Goal: Information Seeking & Learning: Learn about a topic

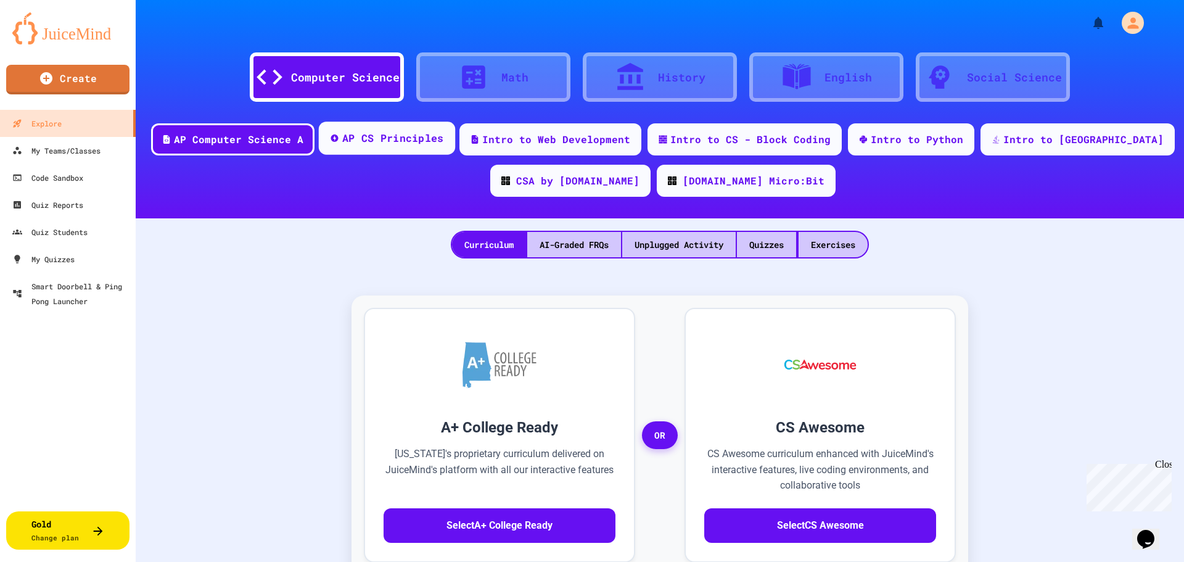
click at [440, 146] on div "AP CS Principles" at bounding box center [387, 137] width 136 height 33
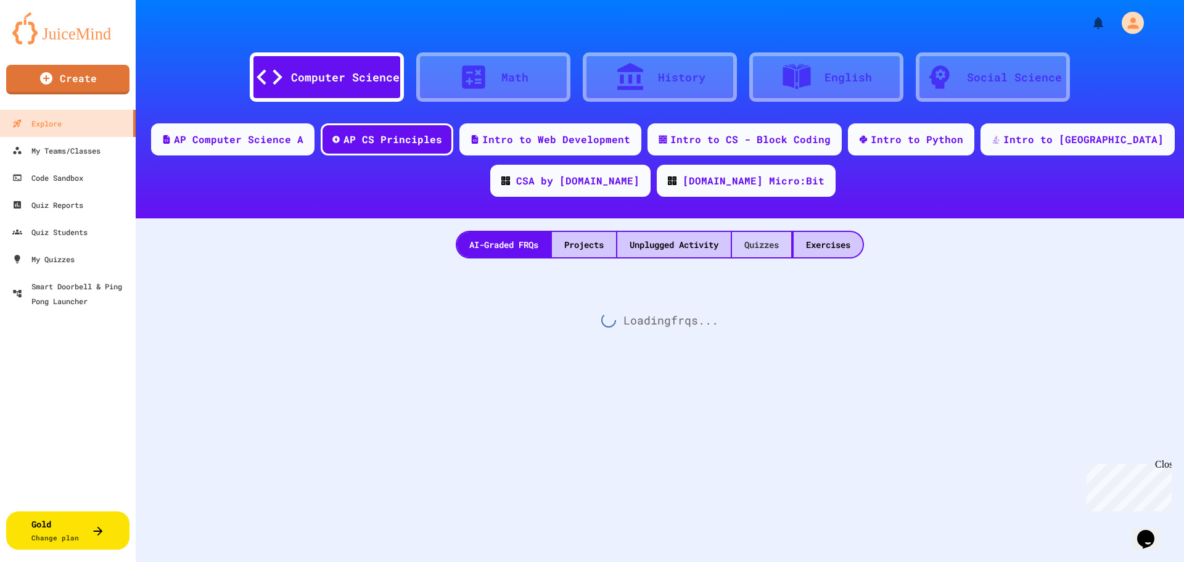
click at [743, 253] on div "Quizzes" at bounding box center [761, 244] width 59 height 25
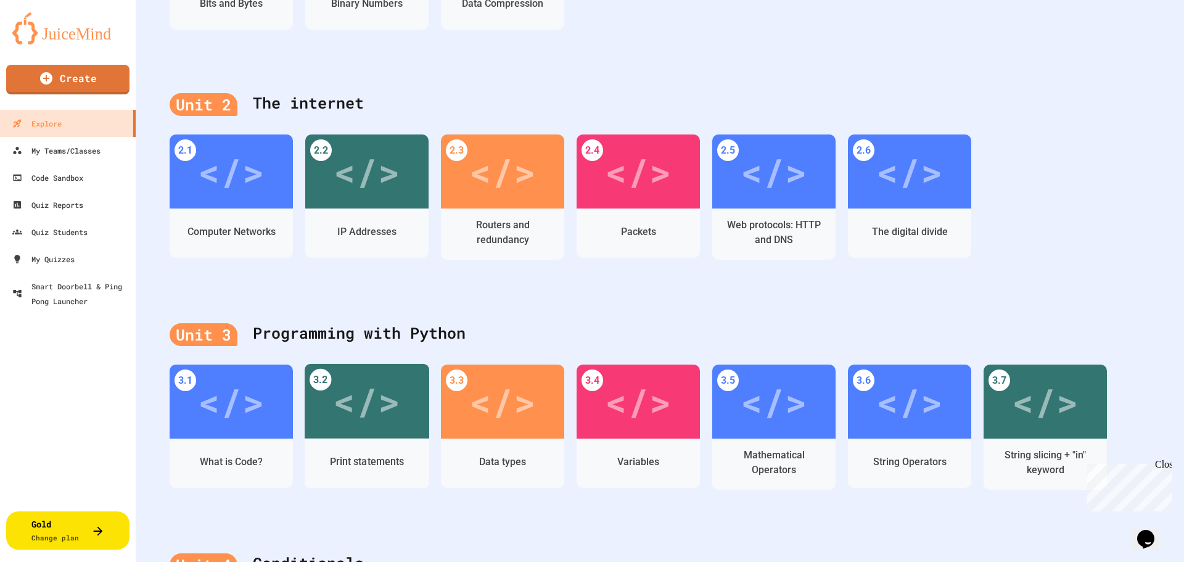
scroll to position [382, 0]
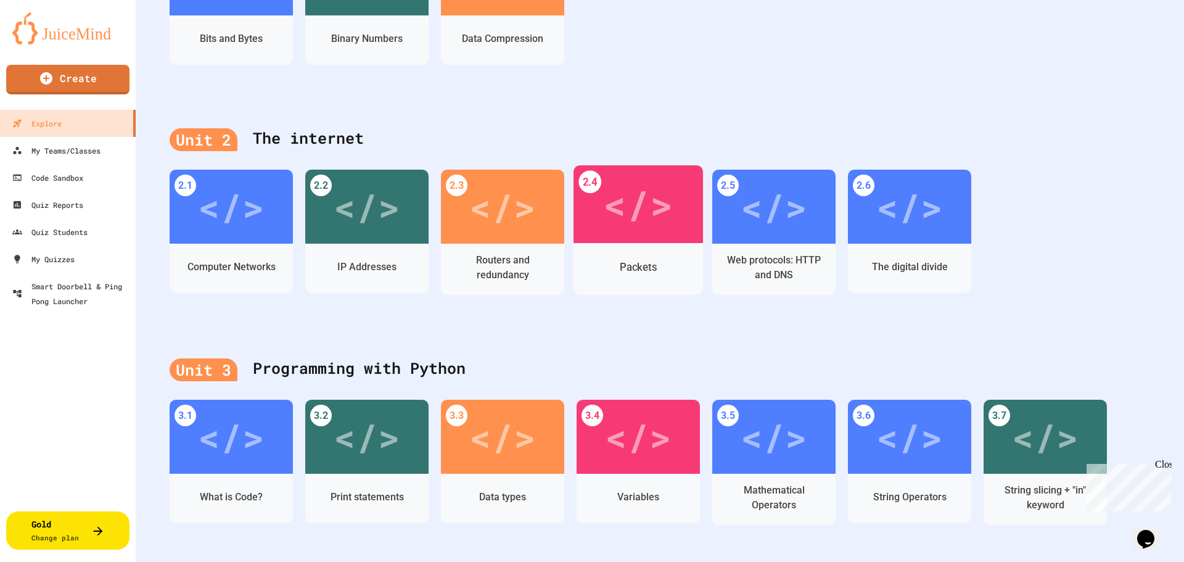
click at [655, 268] on div "Packets" at bounding box center [637, 268] width 129 height 36
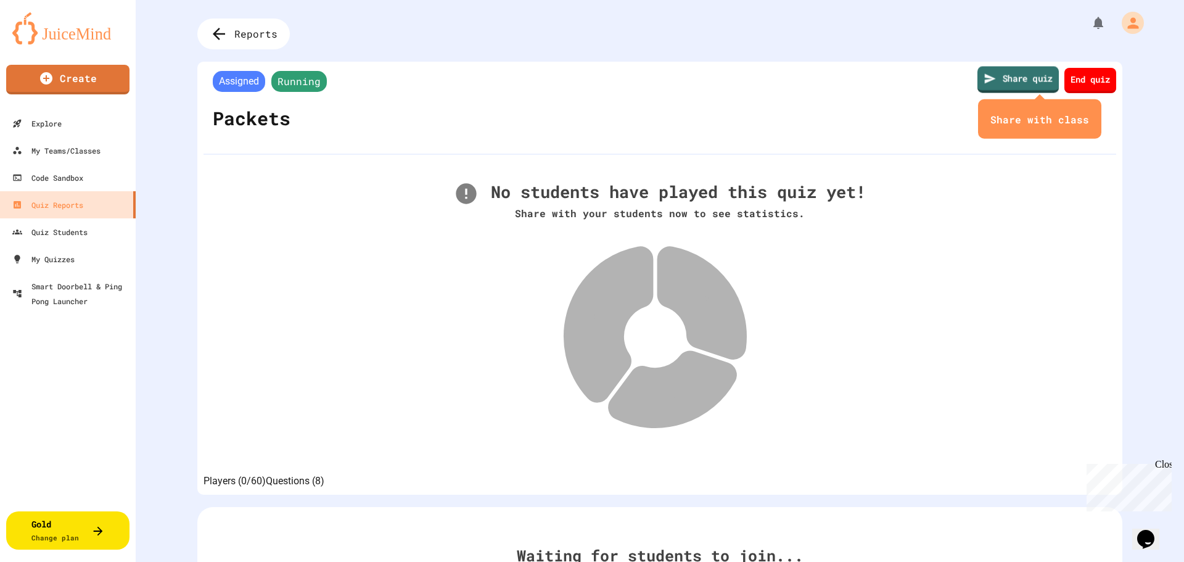
click at [1038, 83] on link "Share quiz" at bounding box center [1017, 80] width 81 height 27
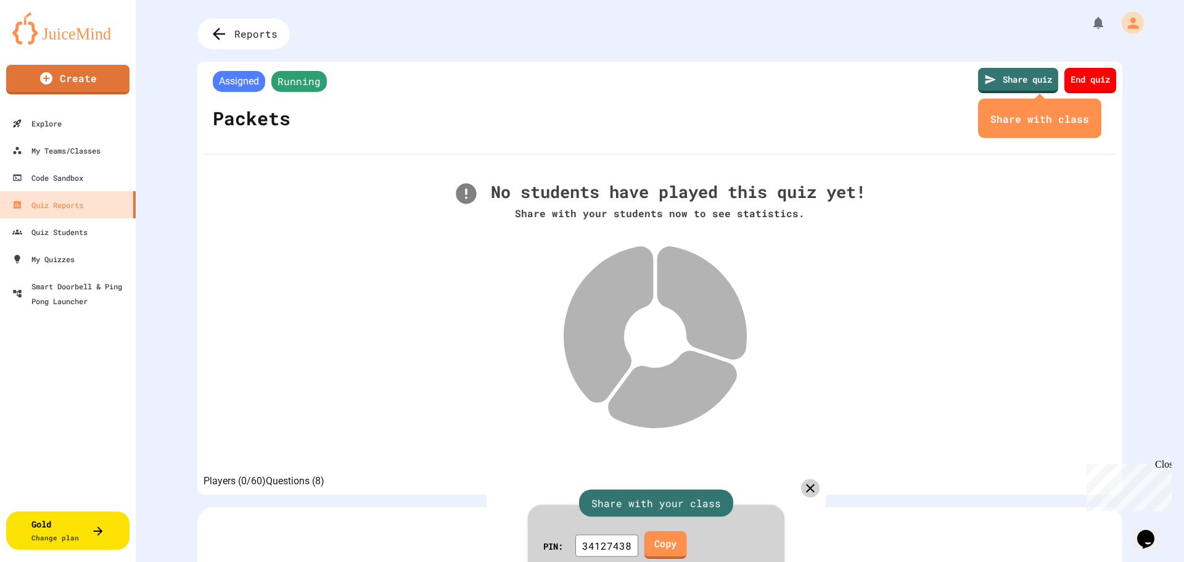
click at [687, 531] on link "Copy" at bounding box center [665, 545] width 43 height 28
click at [802, 479] on icon at bounding box center [811, 488] width 18 height 18
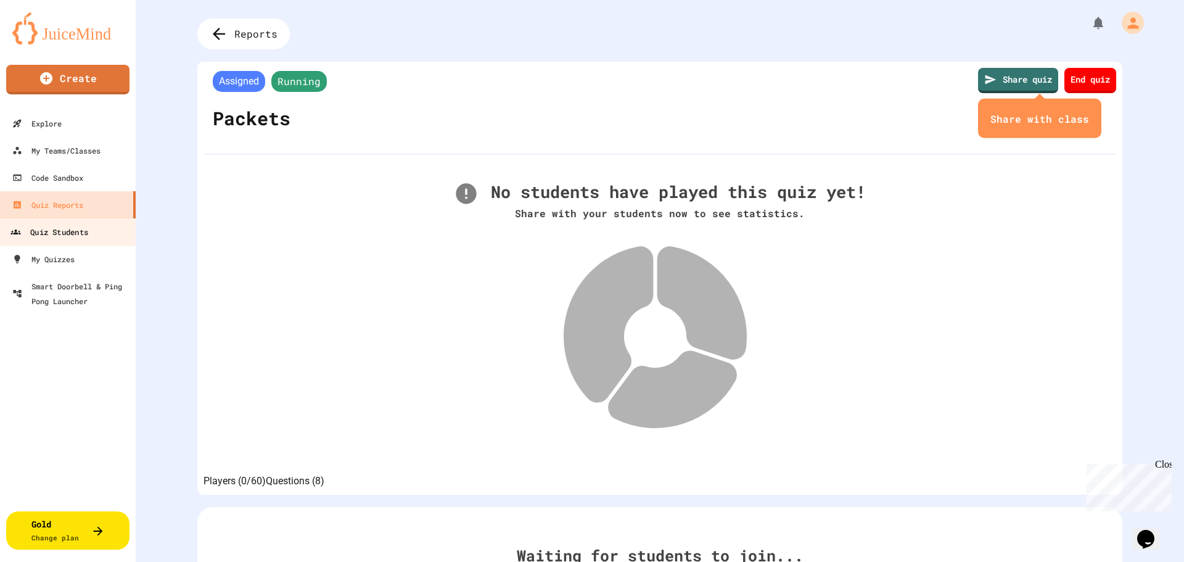
click at [52, 239] on div "Quiz Students" at bounding box center [49, 231] width 78 height 15
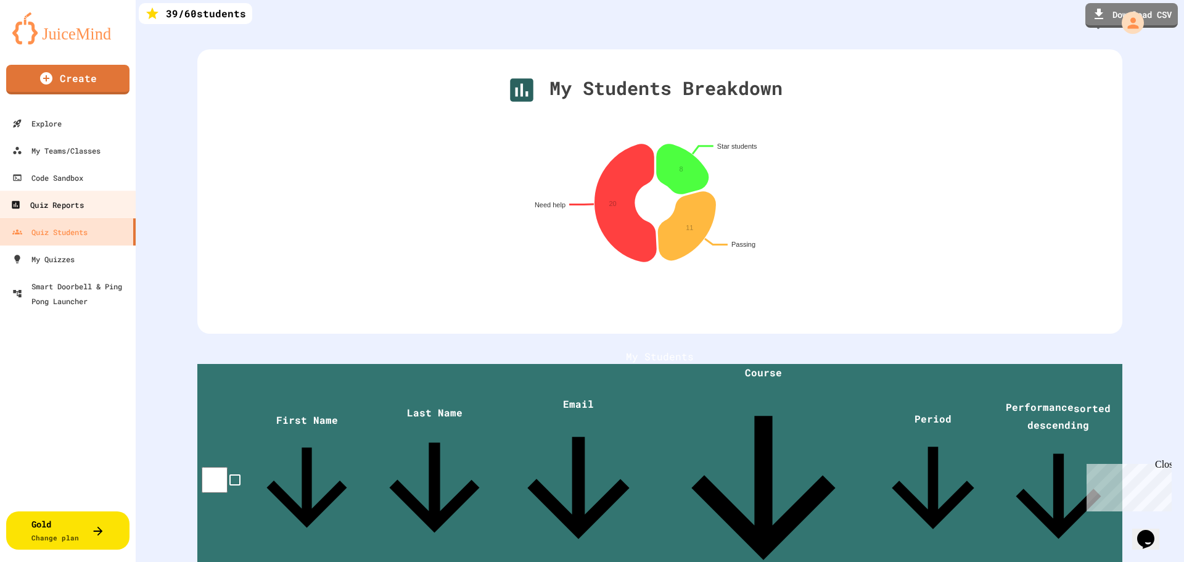
click at [54, 208] on div "Quiz Reports" at bounding box center [46, 204] width 73 height 15
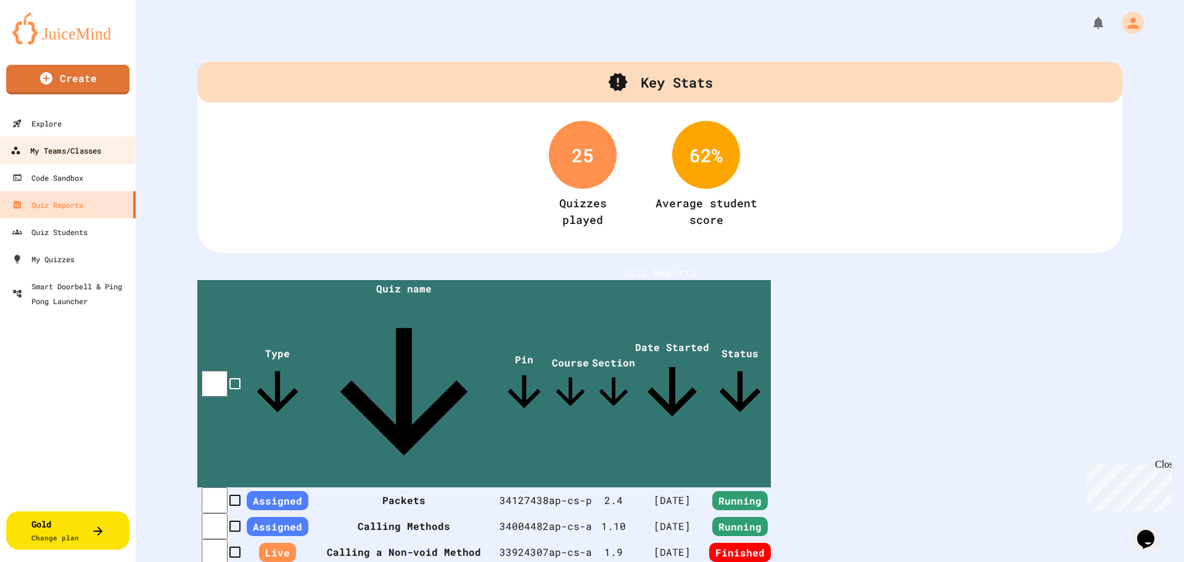
click at [52, 141] on link "My Teams/Classes" at bounding box center [68, 150] width 140 height 28
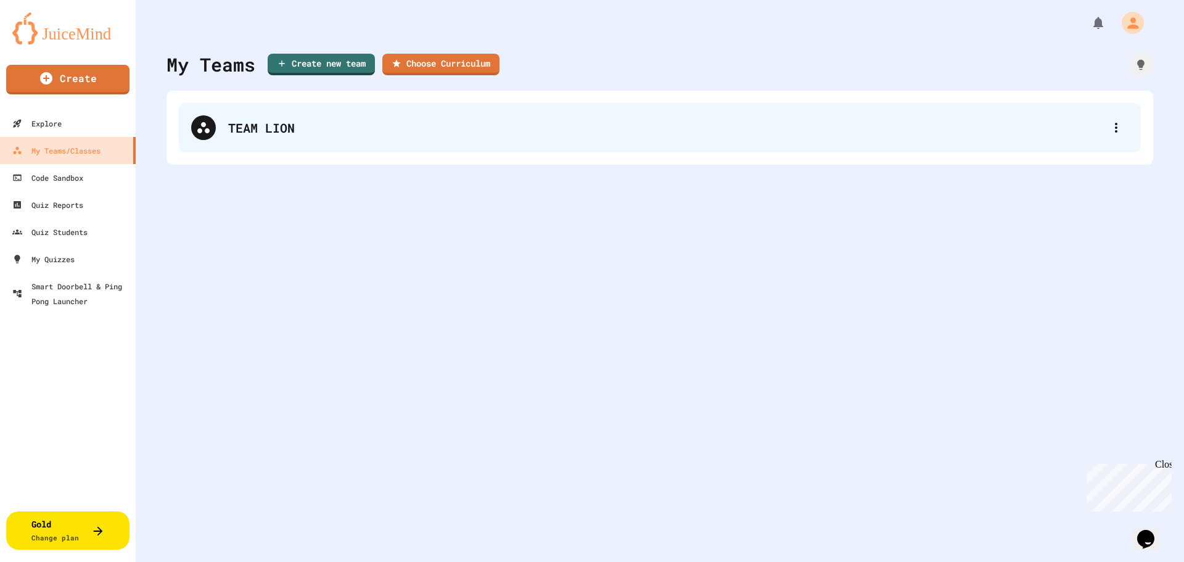
click at [259, 123] on div "TEAM LION" at bounding box center [666, 127] width 876 height 18
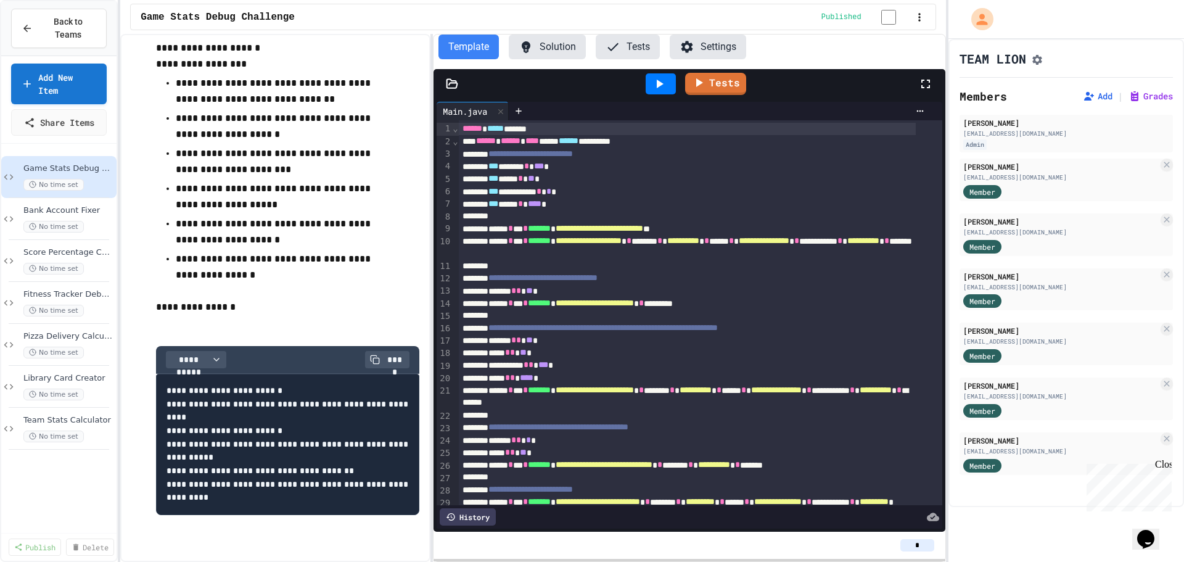
scroll to position [292, 0]
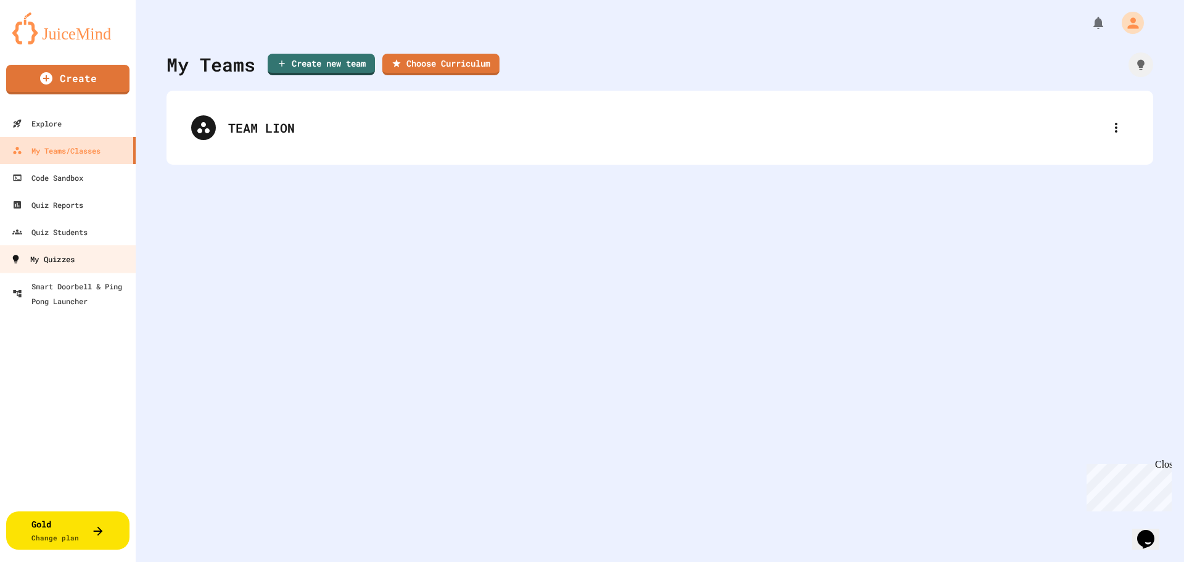
click at [68, 270] on link "My Quizzes" at bounding box center [68, 259] width 140 height 28
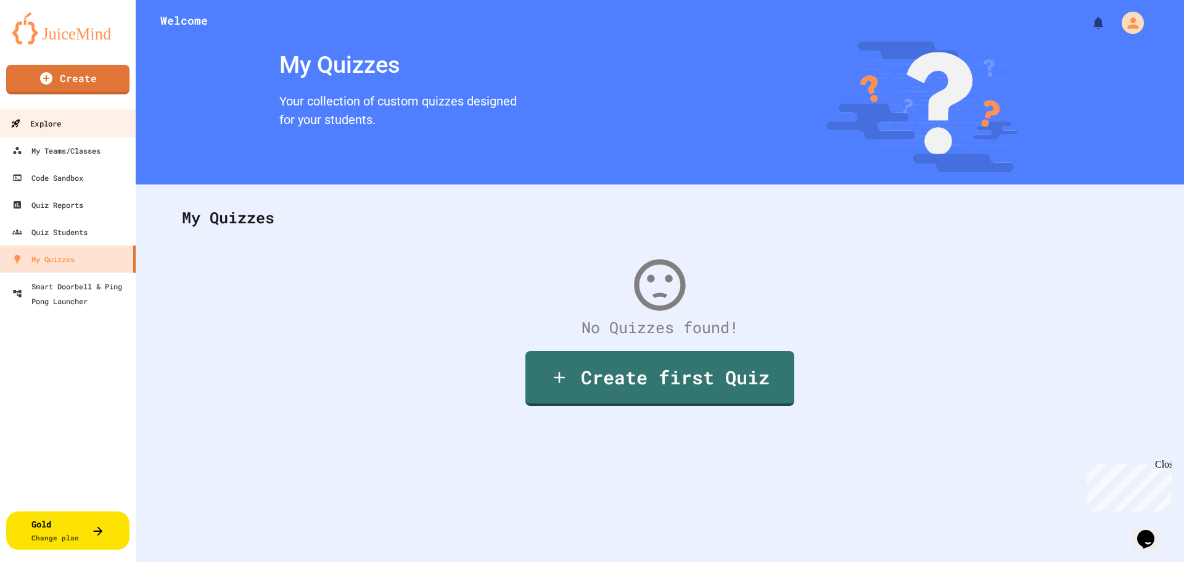
click at [54, 123] on div "Explore" at bounding box center [35, 123] width 51 height 15
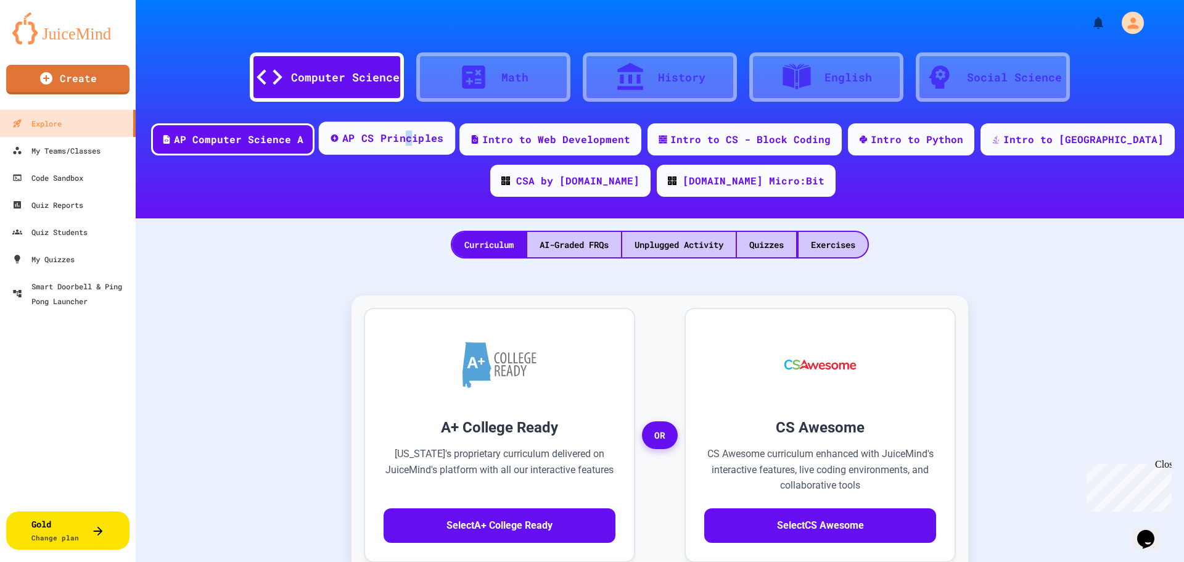
click at [444, 141] on div "AP CS Principles" at bounding box center [393, 138] width 102 height 15
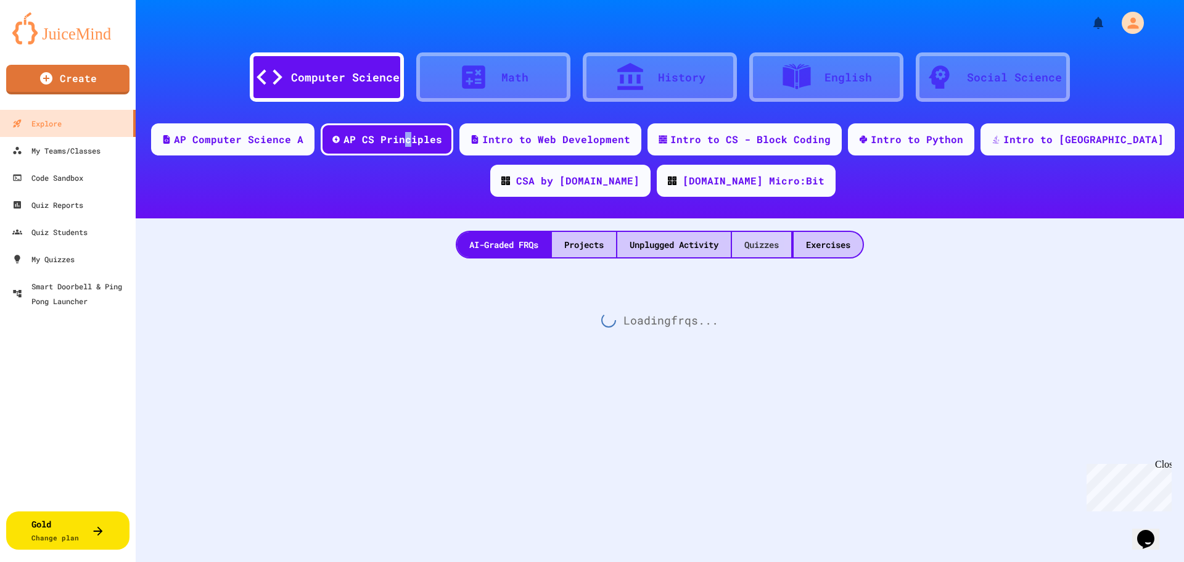
click at [773, 244] on div "Quizzes" at bounding box center [761, 244] width 59 height 25
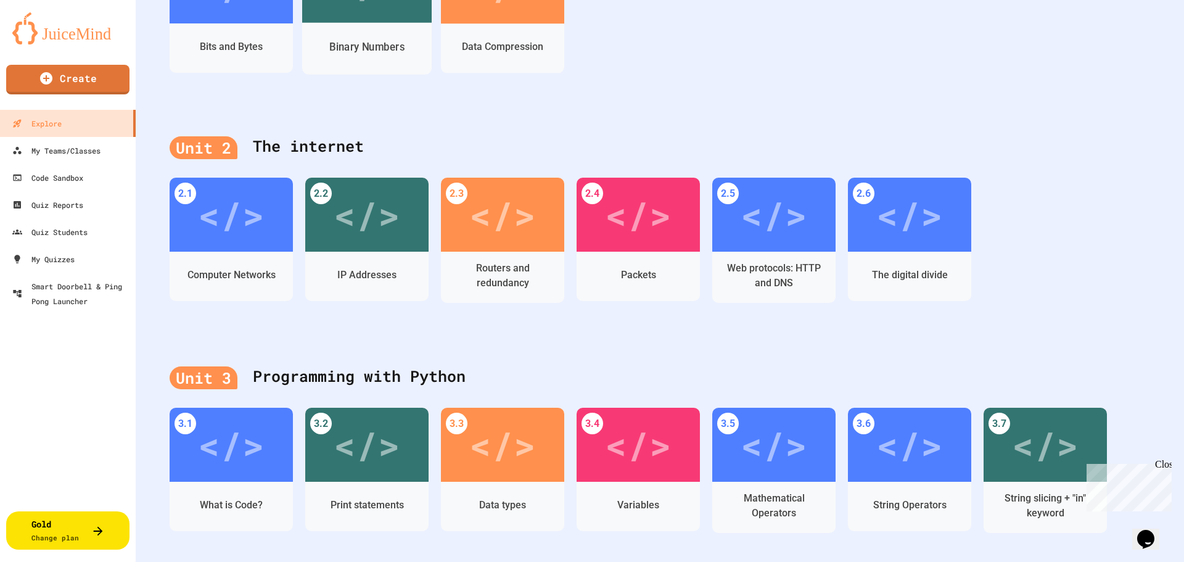
scroll to position [411, 0]
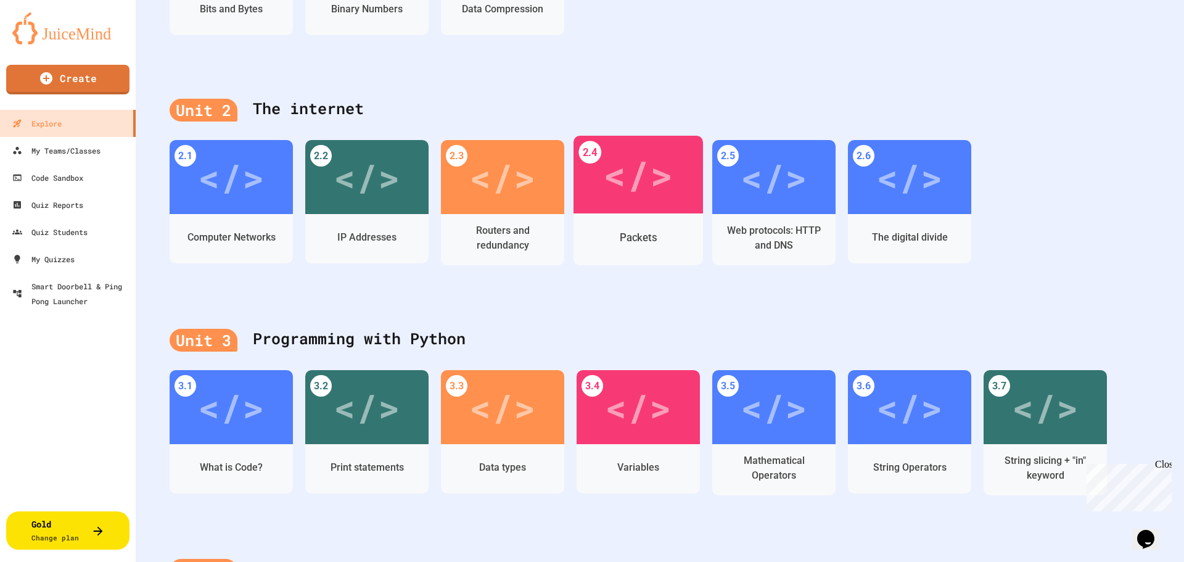
click at [652, 189] on div "</>" at bounding box center [638, 175] width 70 height 59
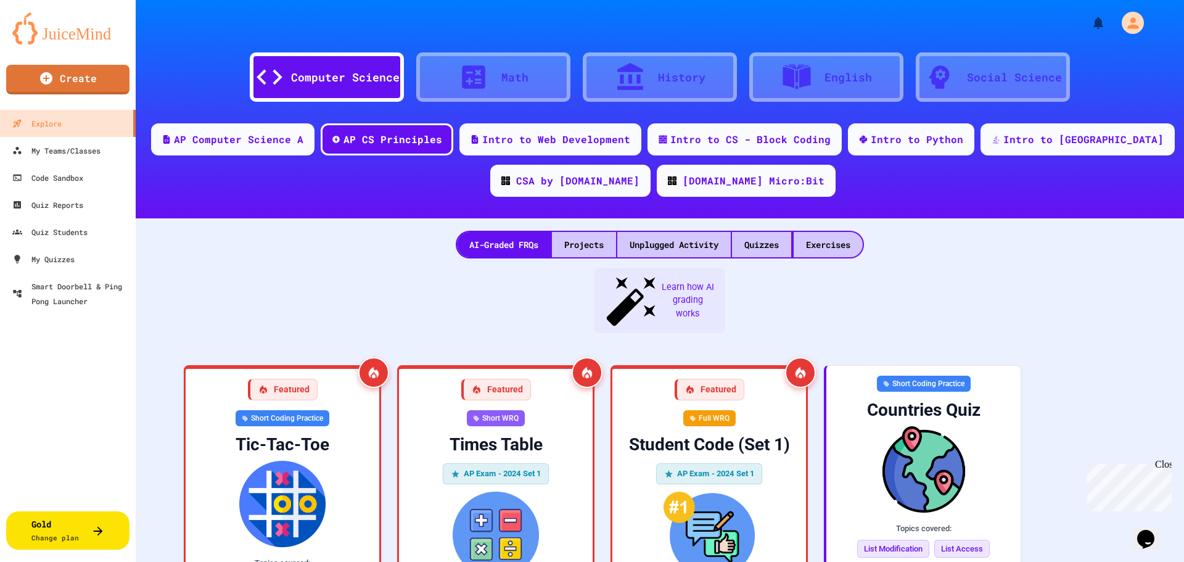
scroll to position [18, 0]
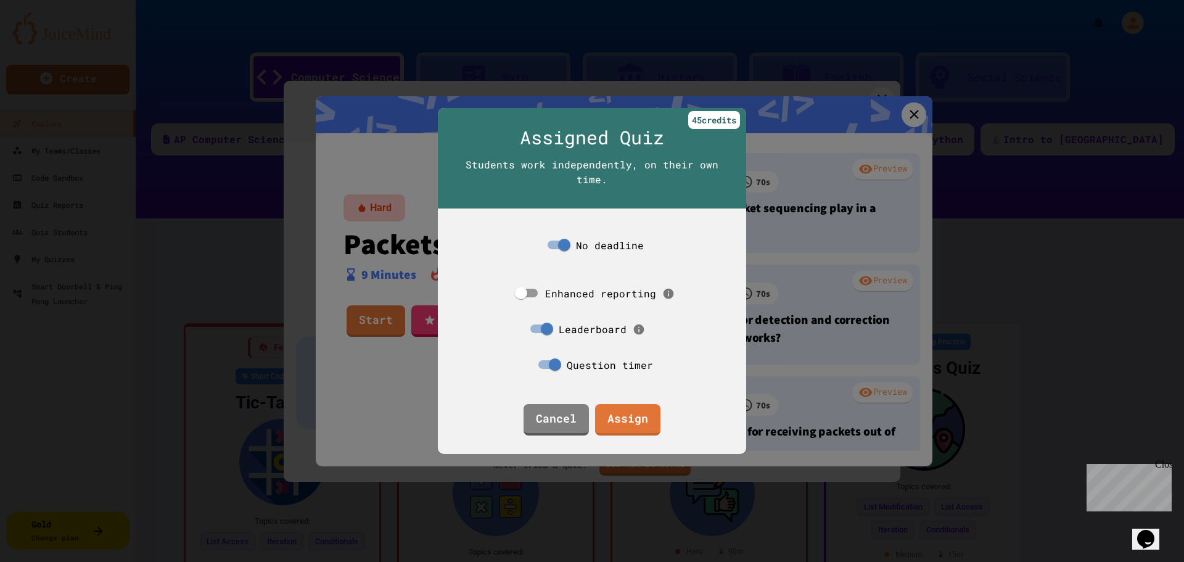
click at [452, 186] on div "45 credit s Assigned Quiz Students work independently, on their own time." at bounding box center [592, 158] width 308 height 101
click at [326, 169] on div at bounding box center [592, 281] width 1184 height 562
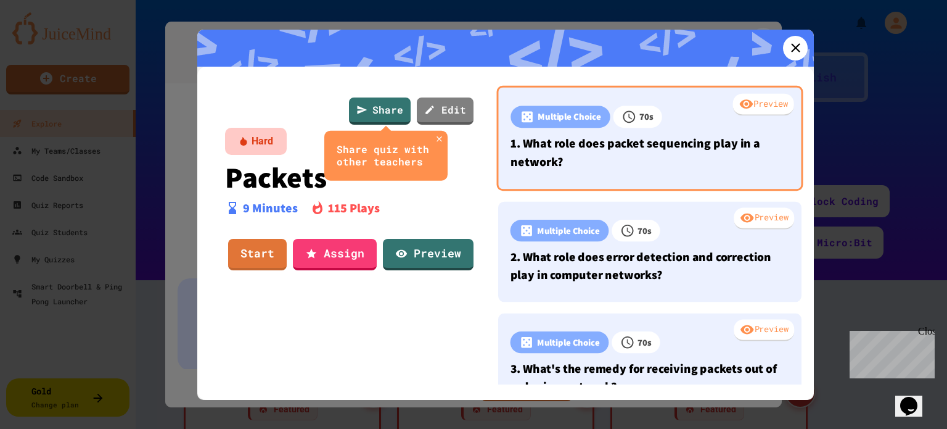
click at [575, 162] on p "1. What role does packet sequencing play in a network?" at bounding box center [650, 152] width 278 height 36
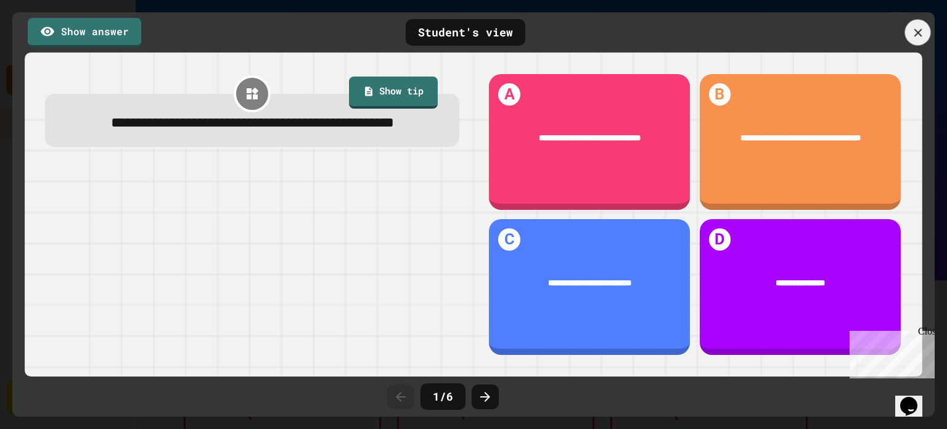
click at [918, 35] on icon at bounding box center [918, 33] width 14 height 14
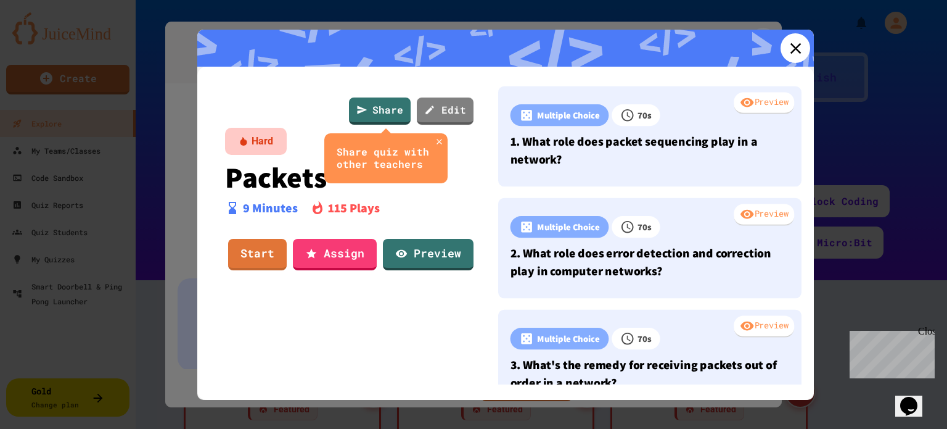
click at [790, 41] on icon at bounding box center [795, 48] width 18 height 18
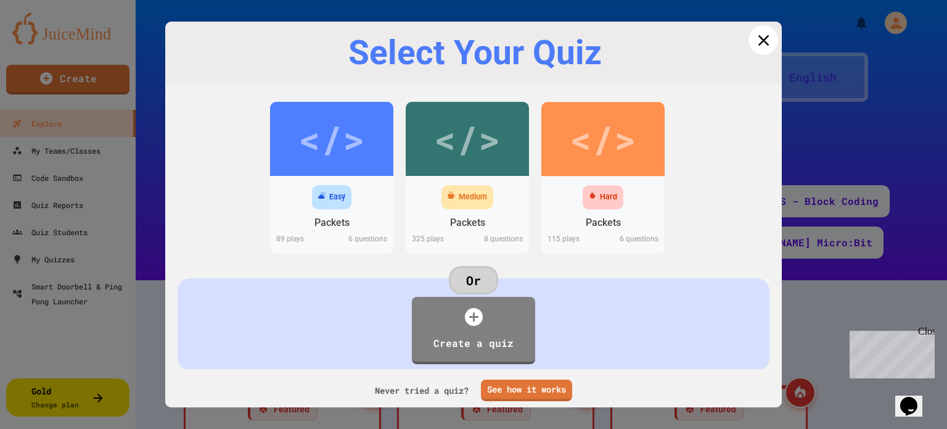
click at [758, 43] on icon at bounding box center [763, 40] width 11 height 11
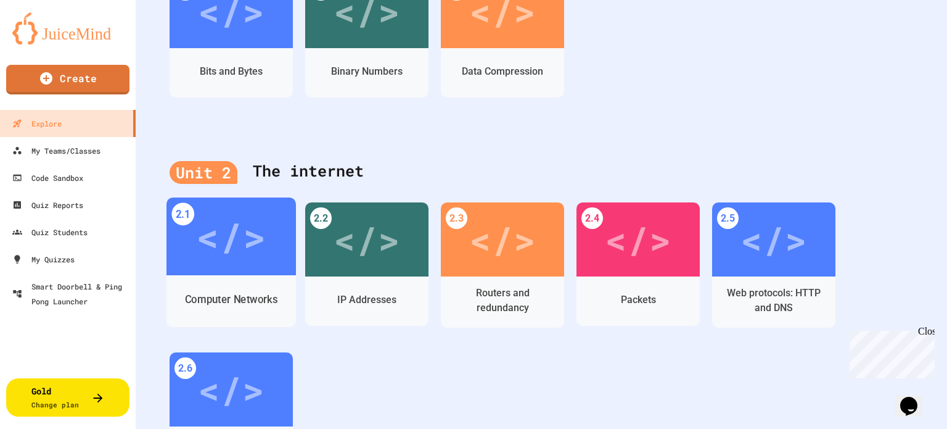
click at [229, 244] on div "</>" at bounding box center [231, 236] width 70 height 59
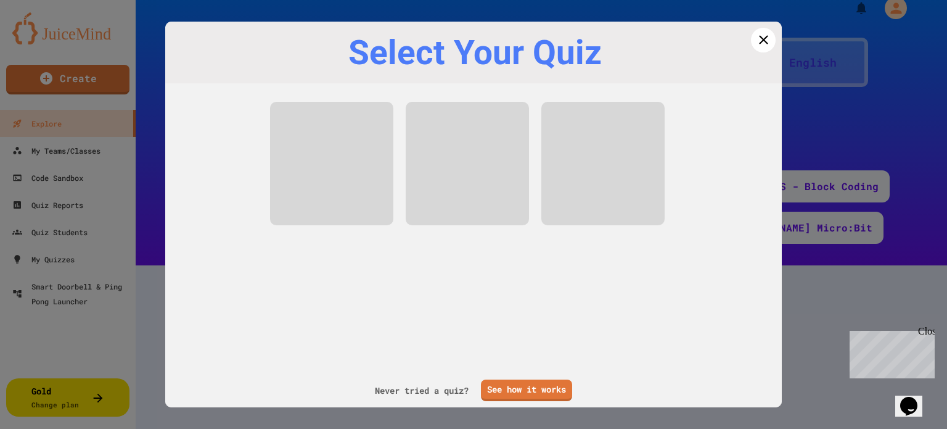
scroll to position [23, 0]
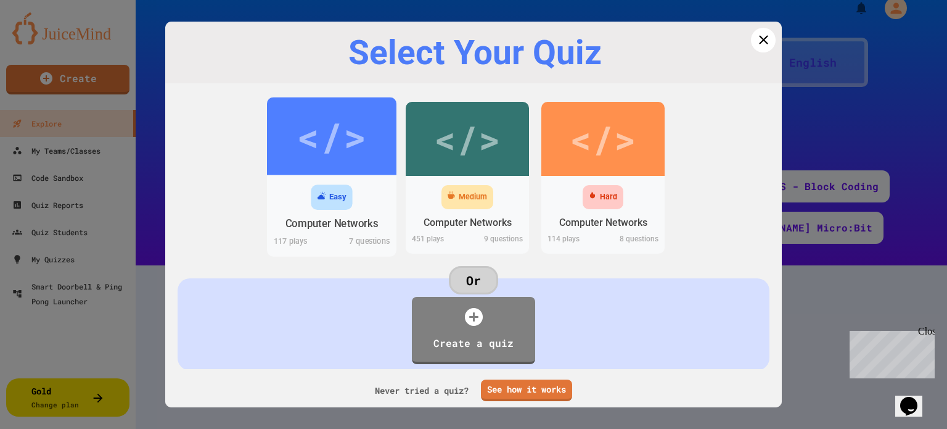
click at [374, 191] on div "Easy" at bounding box center [331, 196] width 129 height 31
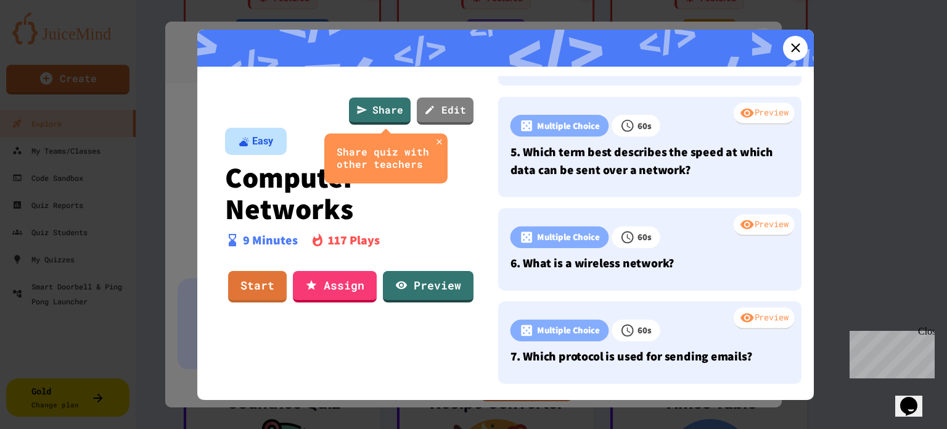
scroll to position [390, 0]
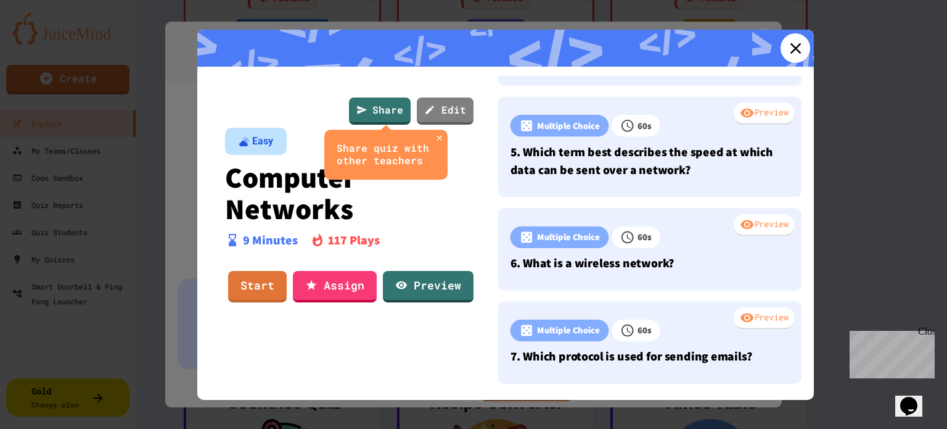
click at [787, 46] on icon at bounding box center [795, 48] width 18 height 18
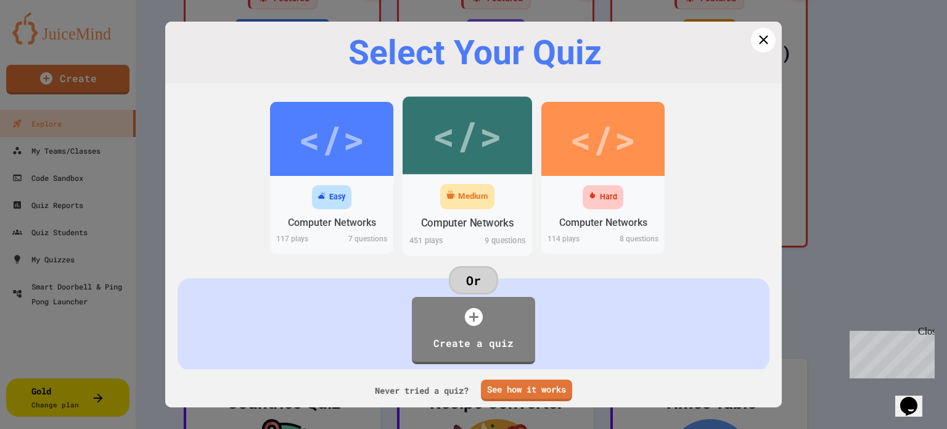
click at [479, 179] on div "Medium Computer Networks 451 play s 9 questions" at bounding box center [467, 214] width 129 height 81
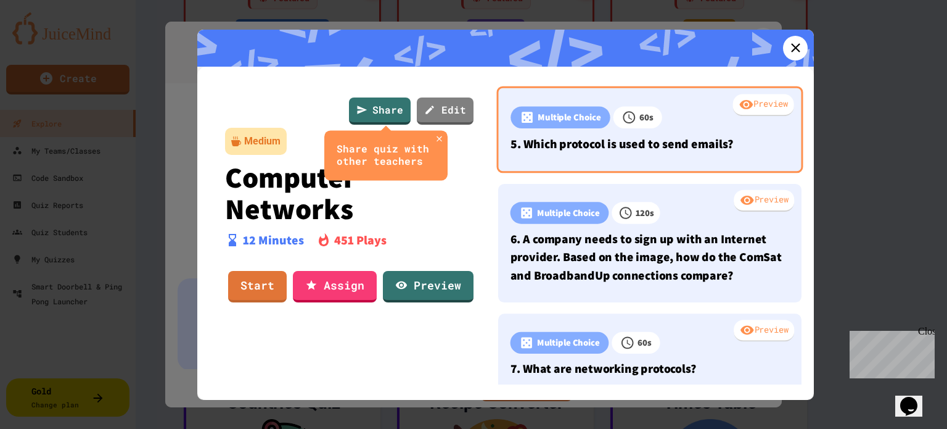
scroll to position [408, 0]
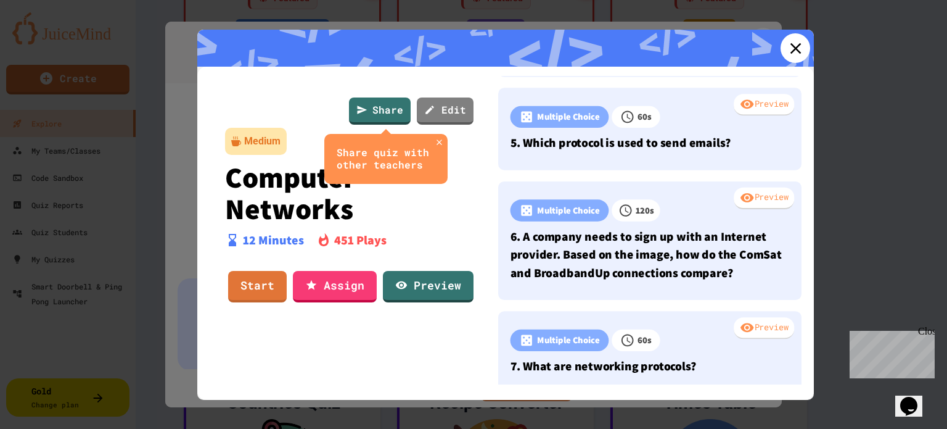
click at [786, 55] on icon at bounding box center [795, 48] width 18 height 18
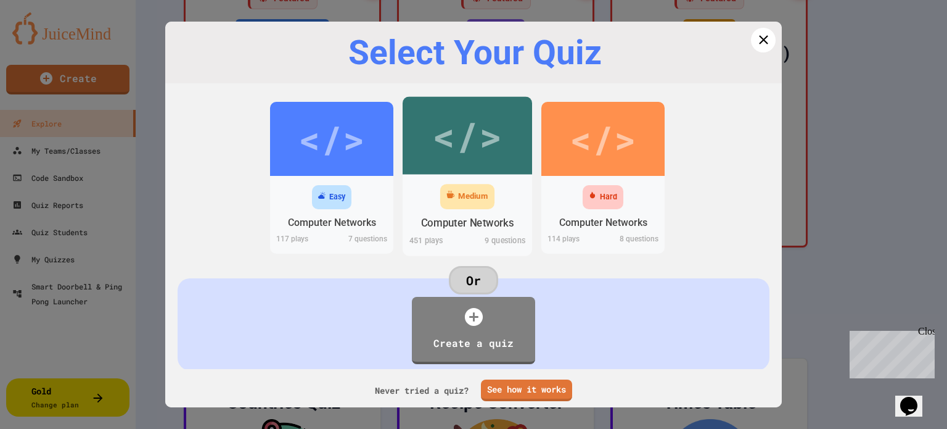
click at [516, 147] on div "</>" at bounding box center [467, 135] width 129 height 78
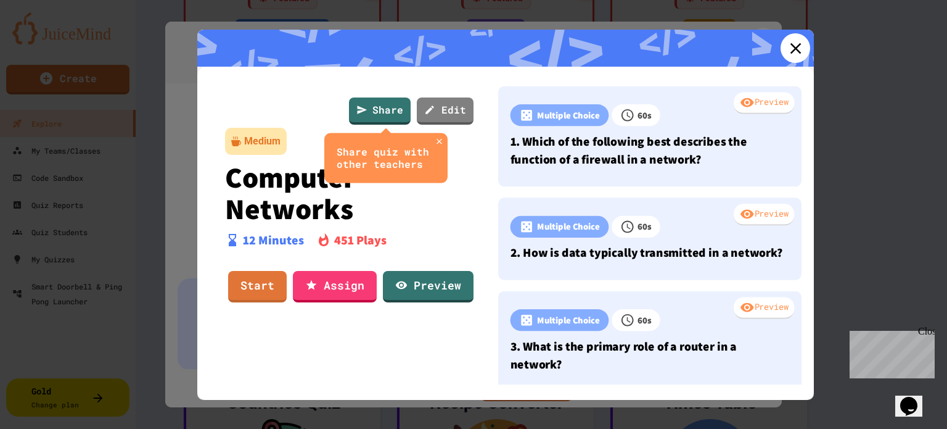
click at [791, 44] on icon at bounding box center [795, 48] width 18 height 18
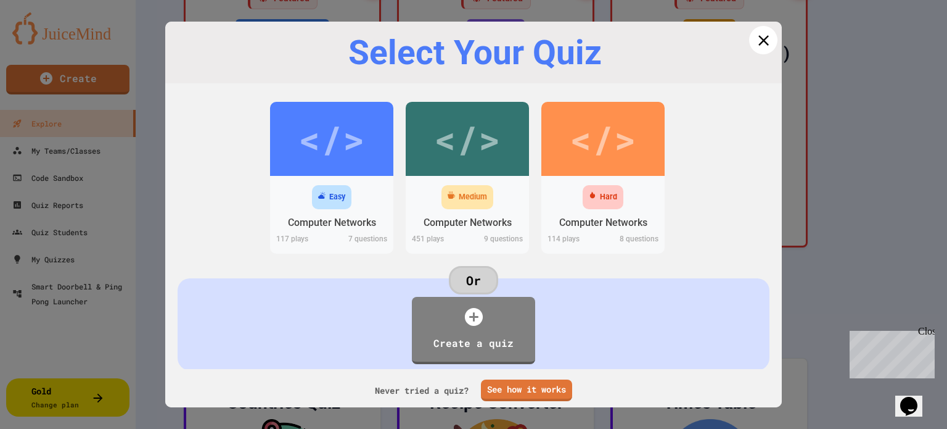
click at [763, 46] on icon at bounding box center [764, 40] width 18 height 18
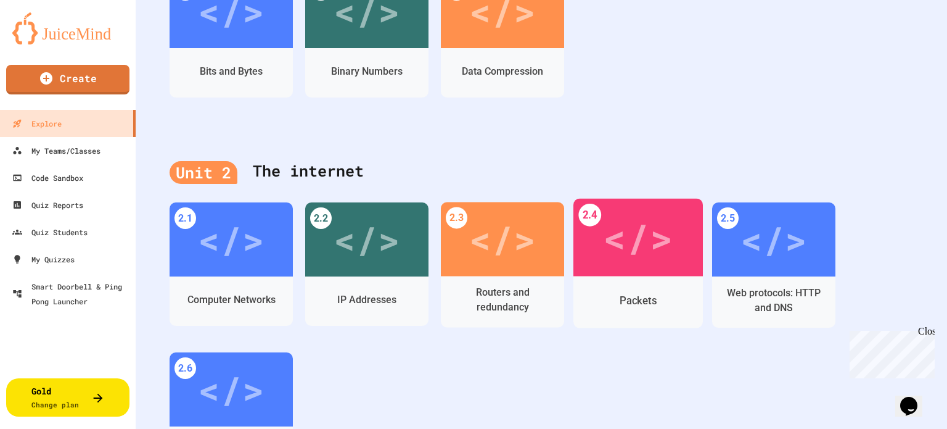
click at [665, 241] on div "</>" at bounding box center [638, 237] width 70 height 59
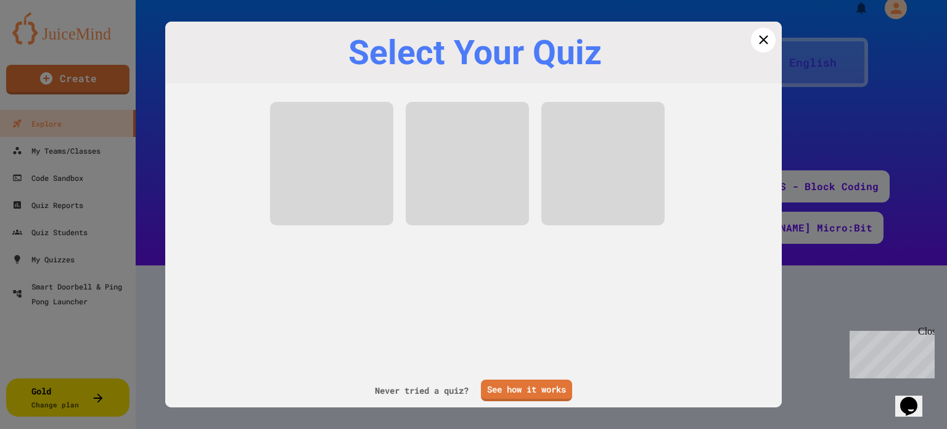
scroll to position [23, 0]
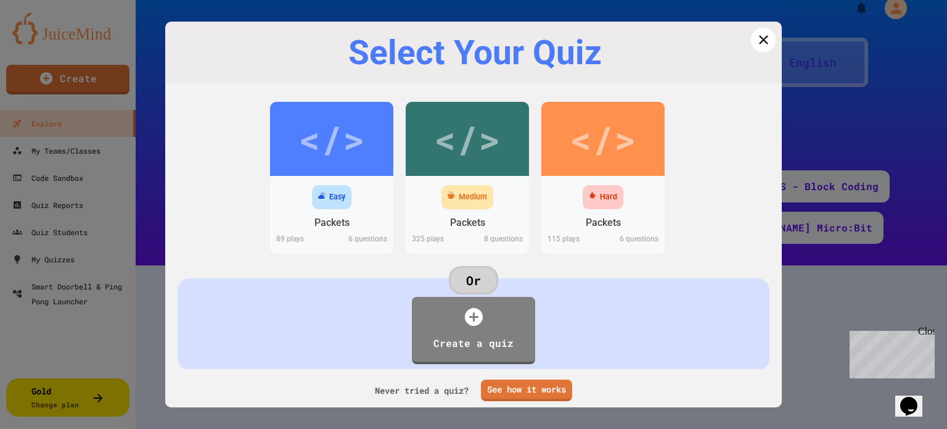
click at [445, 187] on div "Medium" at bounding box center [468, 197] width 52 height 24
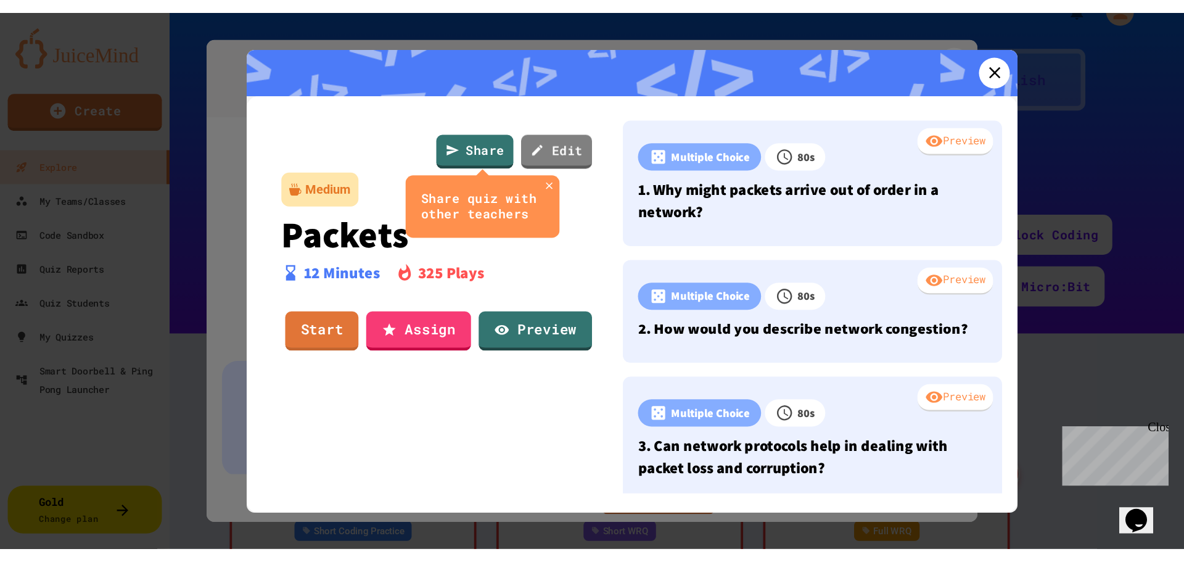
scroll to position [411, 0]
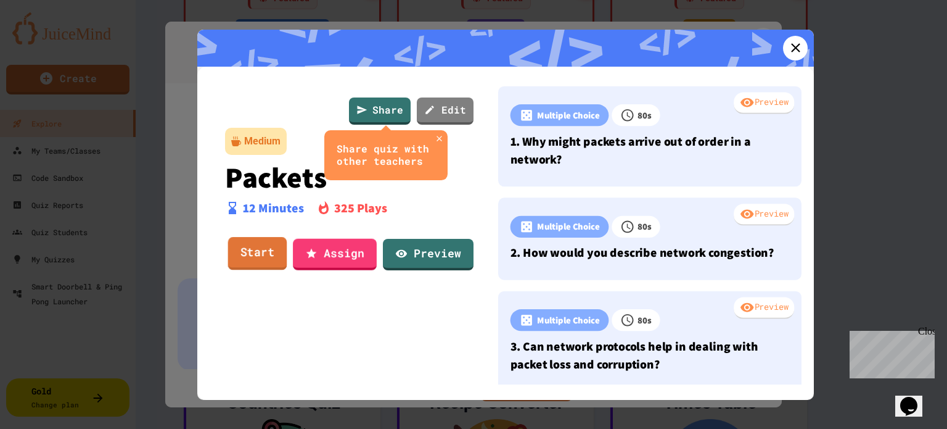
click at [263, 247] on link "Start" at bounding box center [257, 253] width 59 height 33
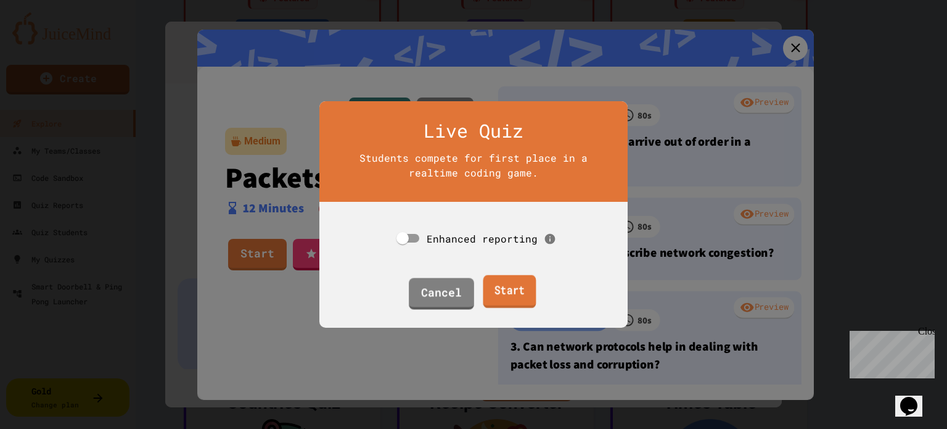
drag, startPoint x: 499, startPoint y: 290, endPoint x: 562, endPoint y: 79, distance: 220.5
click at [500, 290] on link "Start" at bounding box center [509, 291] width 53 height 33
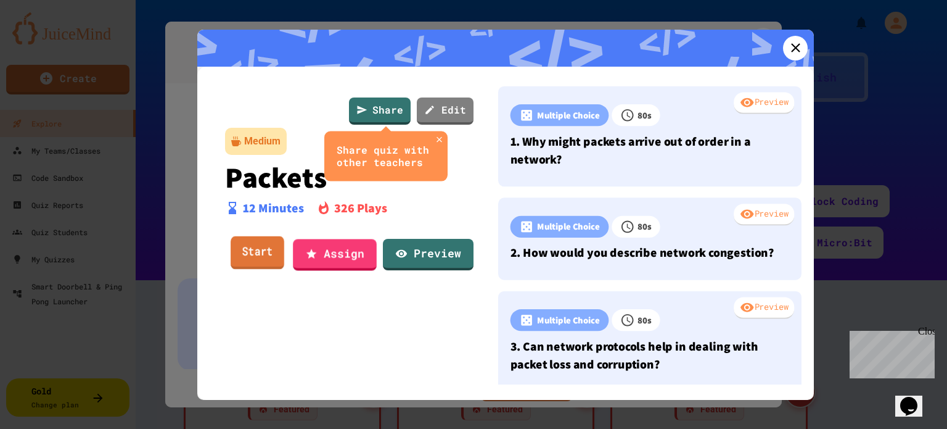
click at [281, 255] on link "Start" at bounding box center [258, 252] width 54 height 33
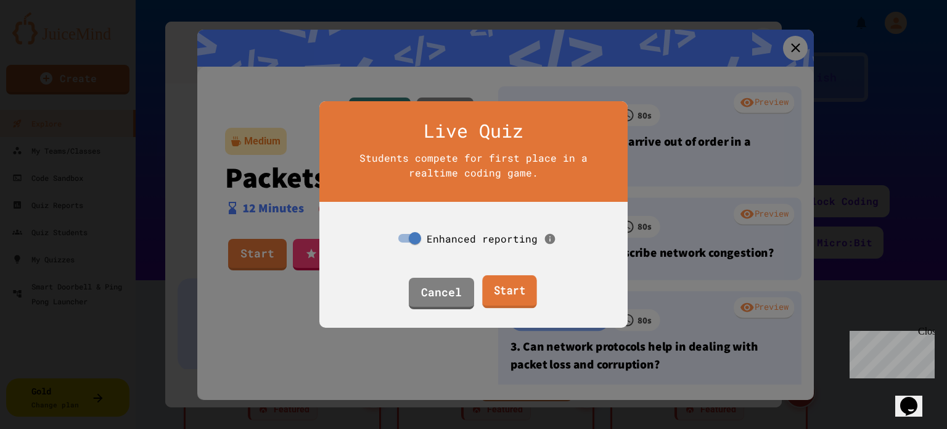
click at [502, 283] on link "Start" at bounding box center [509, 291] width 54 height 33
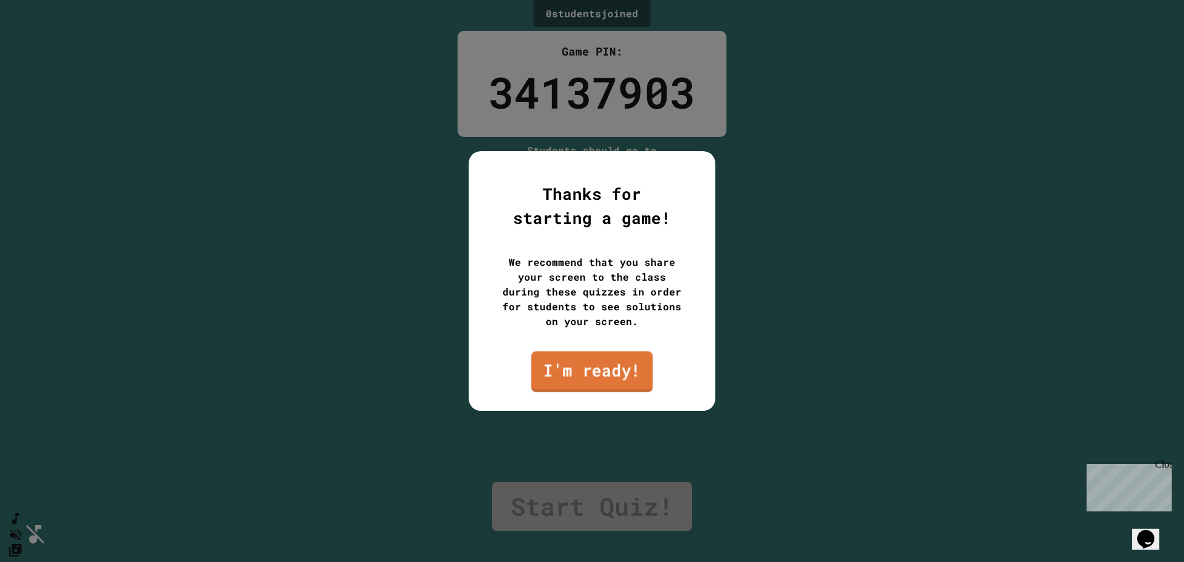
click at [561, 376] on link "I'm ready!" at bounding box center [591, 371] width 121 height 41
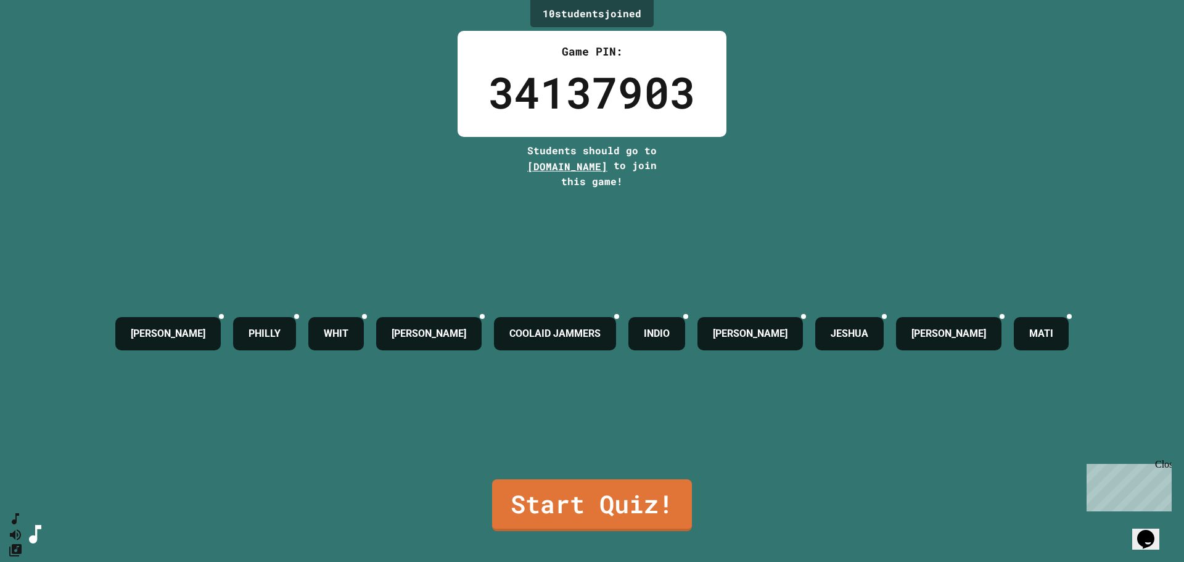
click at [506, 242] on div "CHRISHAWN PHILLY WHIT SAMPSON COOLAID JAMMERS INDIO M.J JESHUA ZECH MATI" at bounding box center [592, 334] width 966 height 290
click at [534, 483] on link "Start Quiz!" at bounding box center [592, 504] width 196 height 54
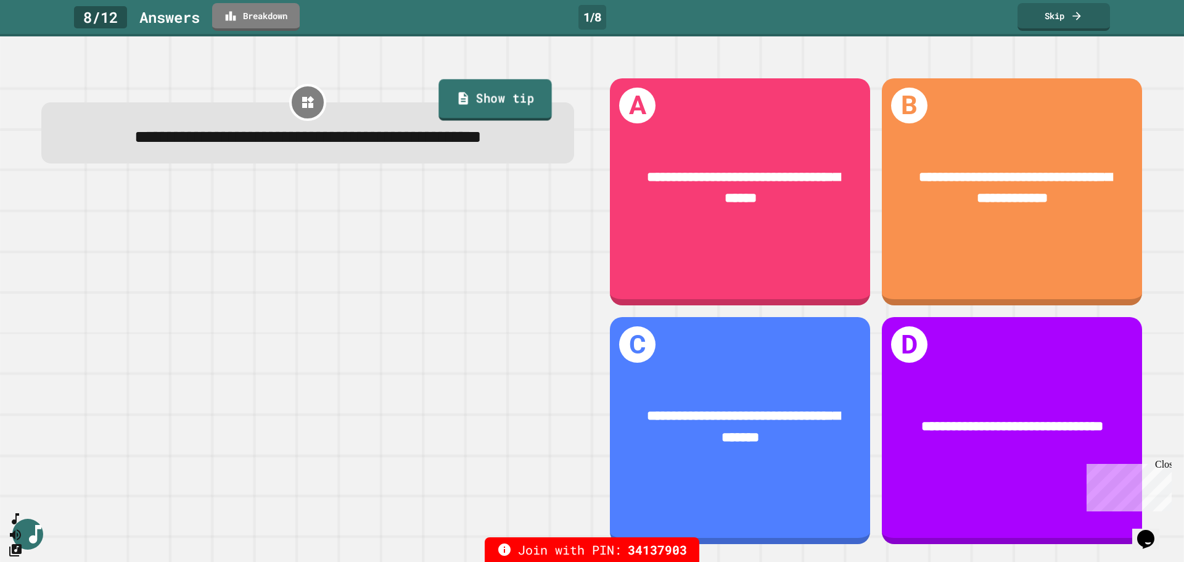
click at [462, 99] on icon at bounding box center [463, 98] width 14 height 15
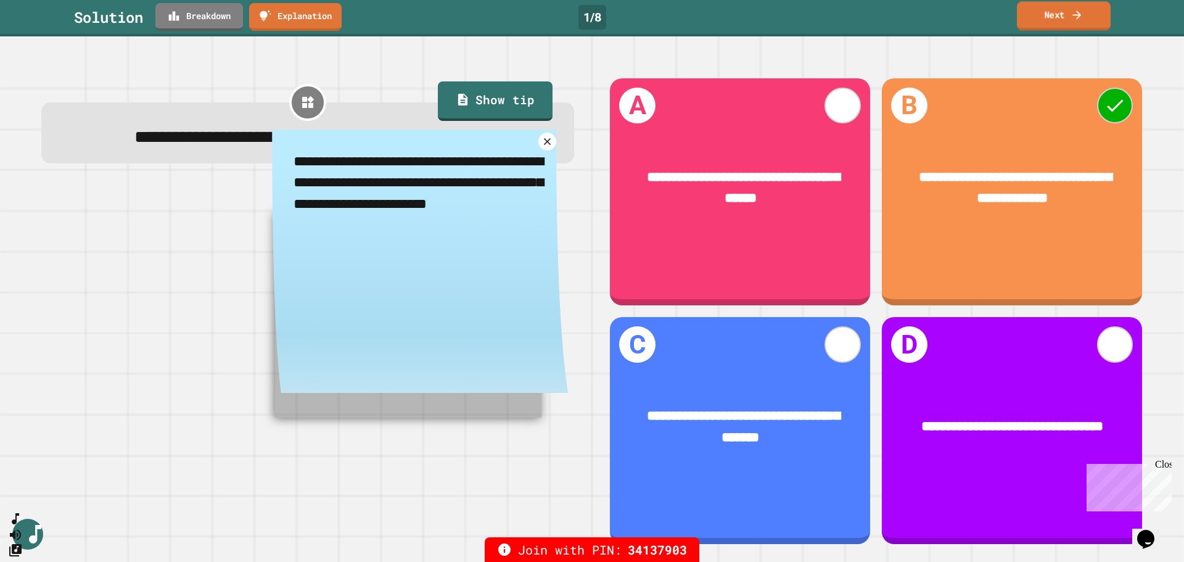
click at [1069, 4] on link "Next" at bounding box center [1064, 15] width 94 height 29
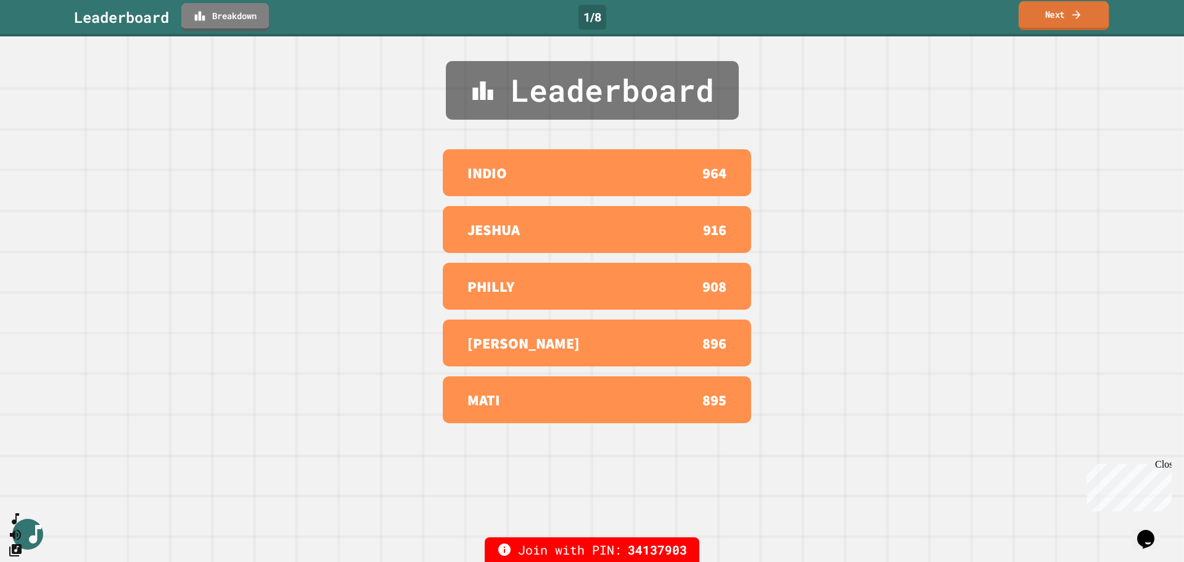
click at [1062, 15] on link "Next" at bounding box center [1064, 15] width 90 height 29
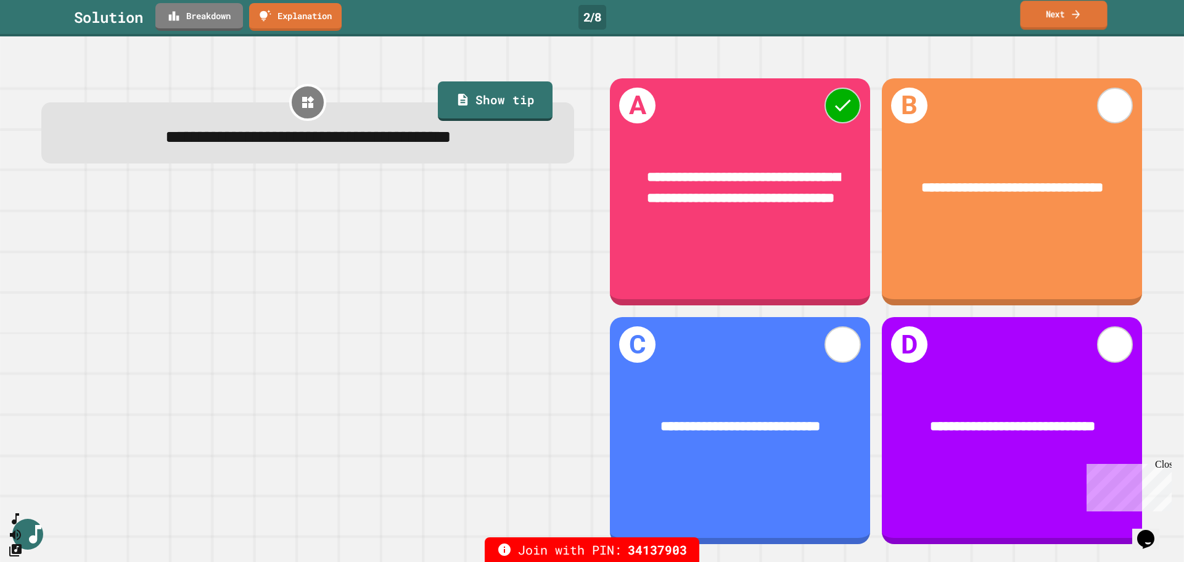
click at [1059, 20] on link "Next" at bounding box center [1063, 15] width 87 height 29
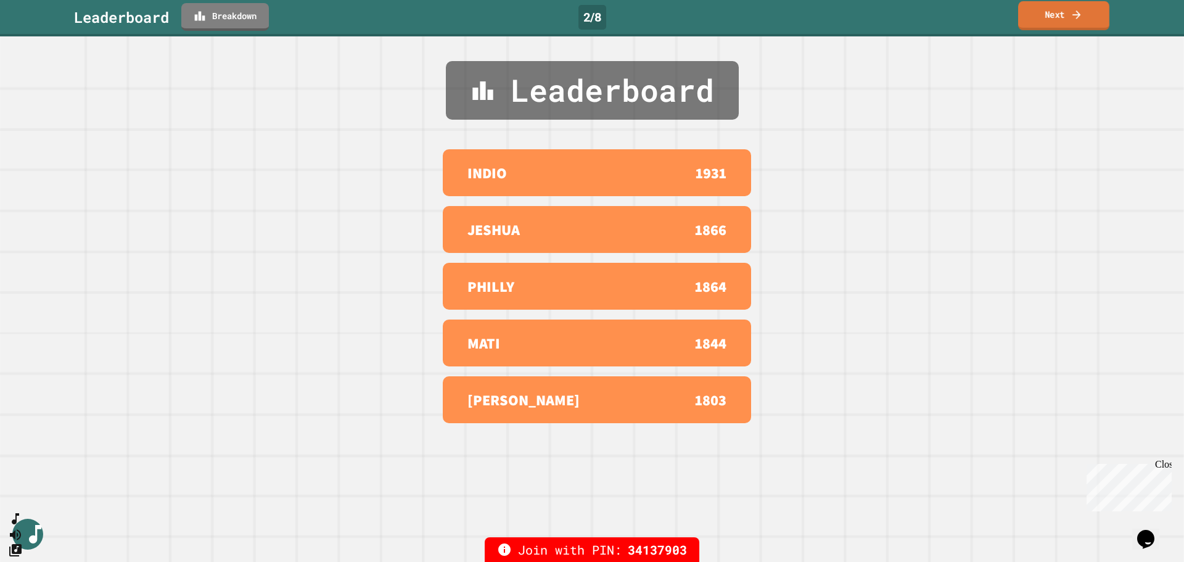
click at [1059, 7] on link "Next" at bounding box center [1063, 15] width 91 height 29
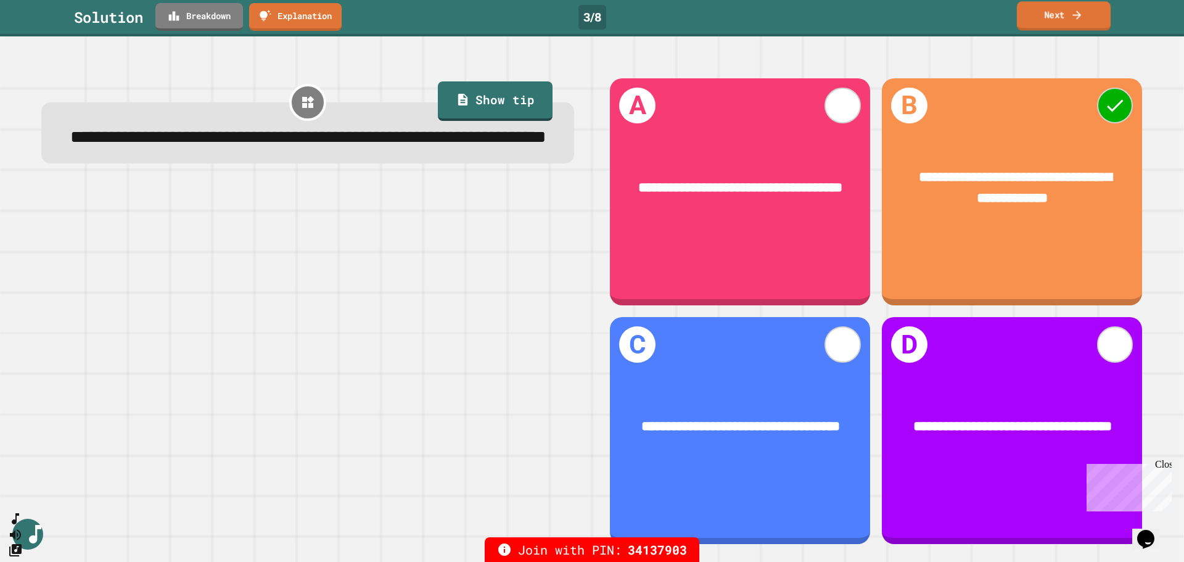
click at [1056, 9] on link "Next" at bounding box center [1064, 15] width 94 height 29
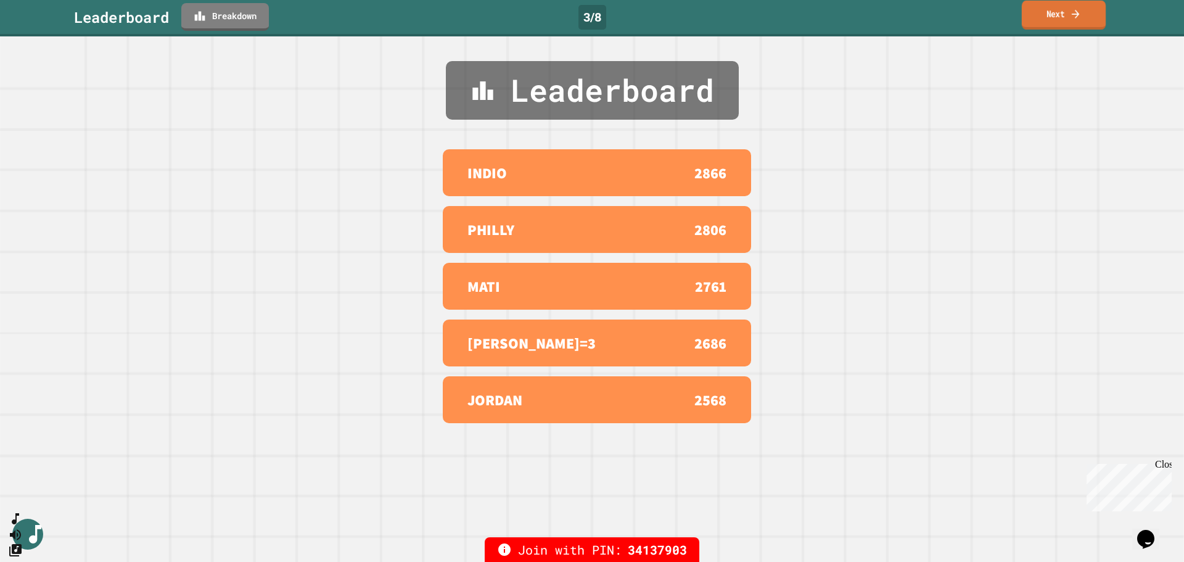
click at [1078, 7] on link "Next" at bounding box center [1064, 15] width 84 height 29
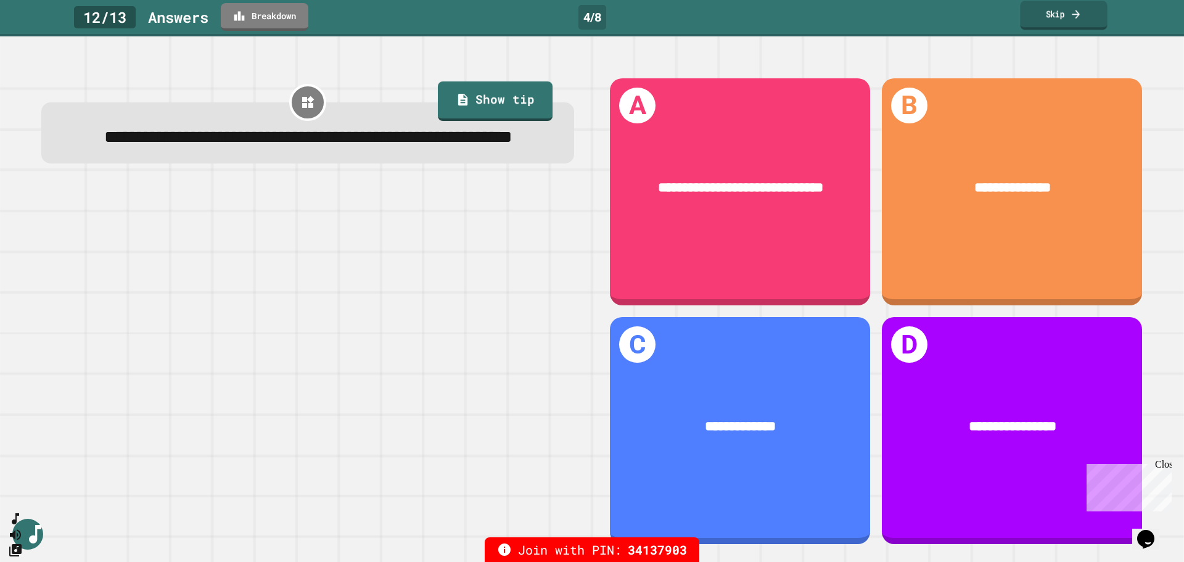
click at [1051, 20] on link "Skip" at bounding box center [1063, 15] width 87 height 29
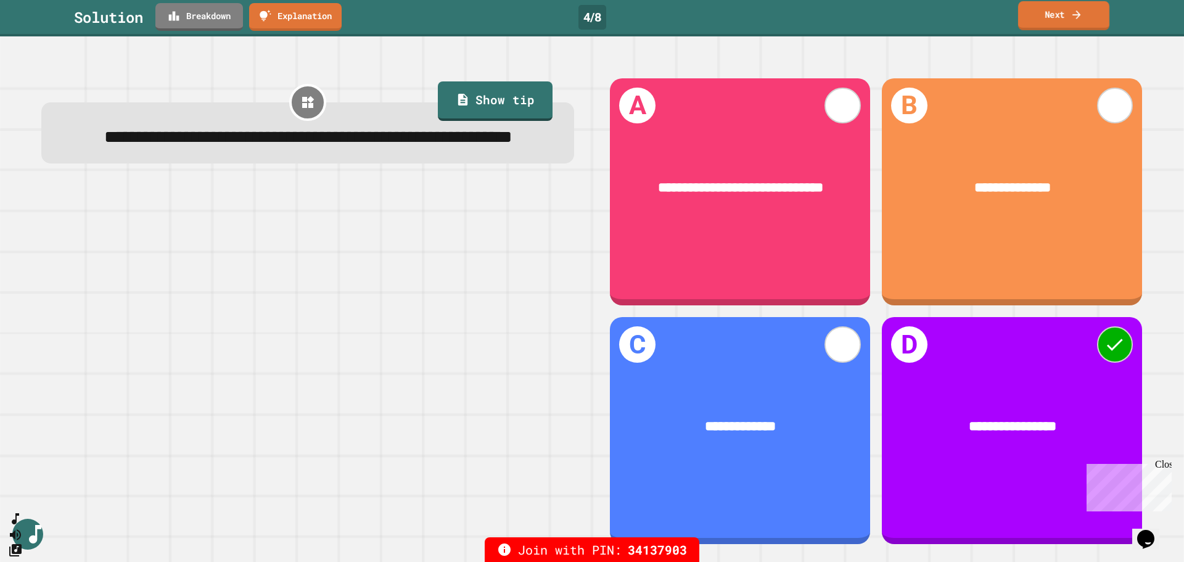
click at [1048, 17] on link "Next" at bounding box center [1063, 15] width 91 height 29
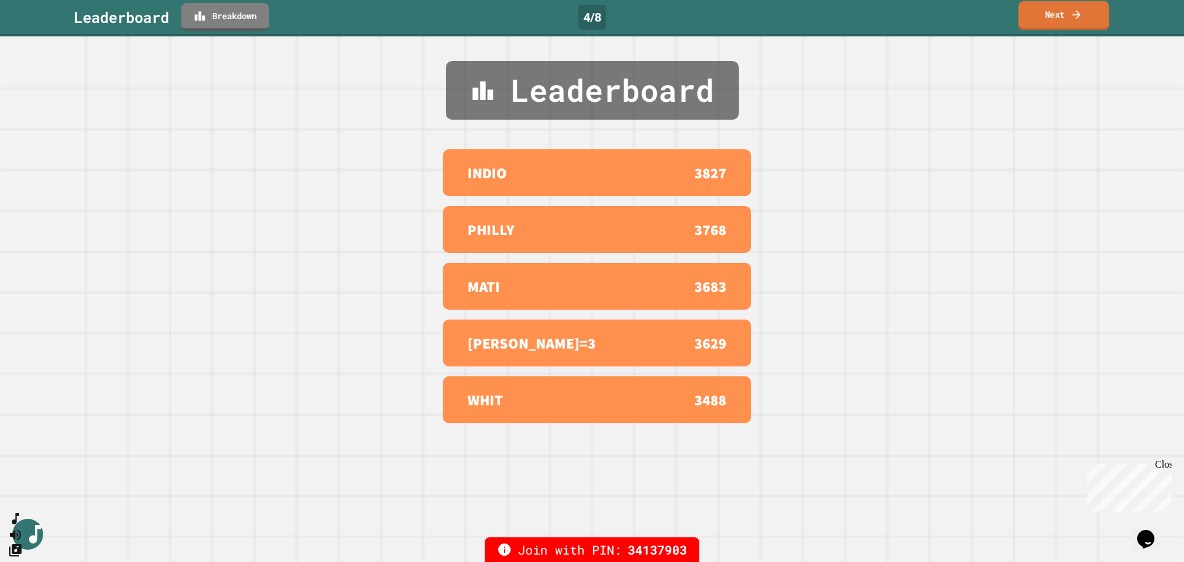
click at [1048, 17] on link "Next" at bounding box center [1064, 15] width 91 height 29
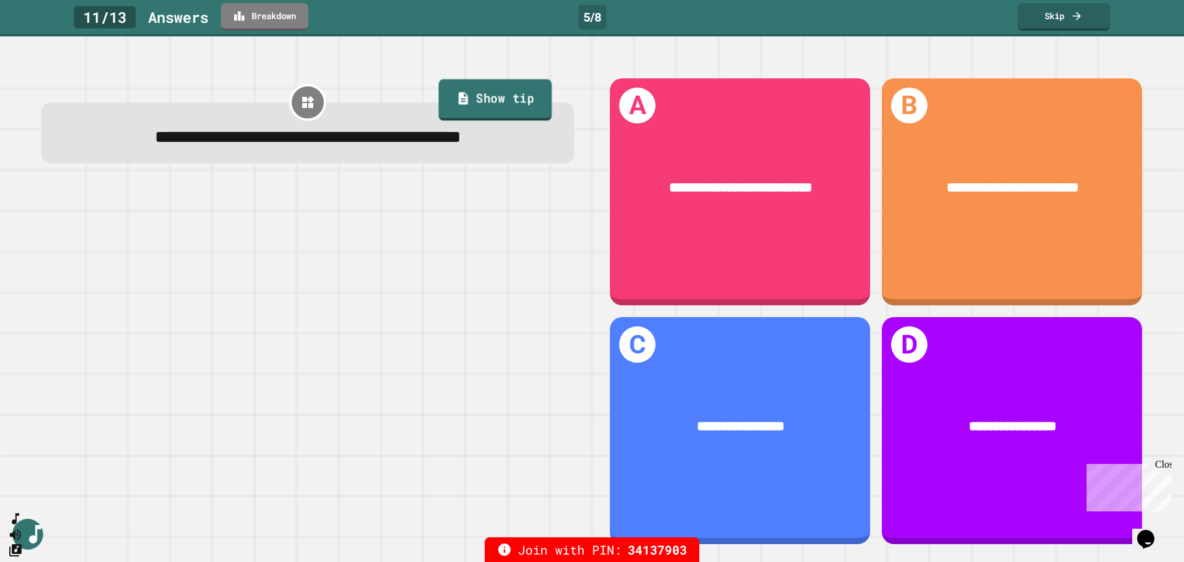
click at [532, 85] on link "Show tip" at bounding box center [494, 100] width 113 height 41
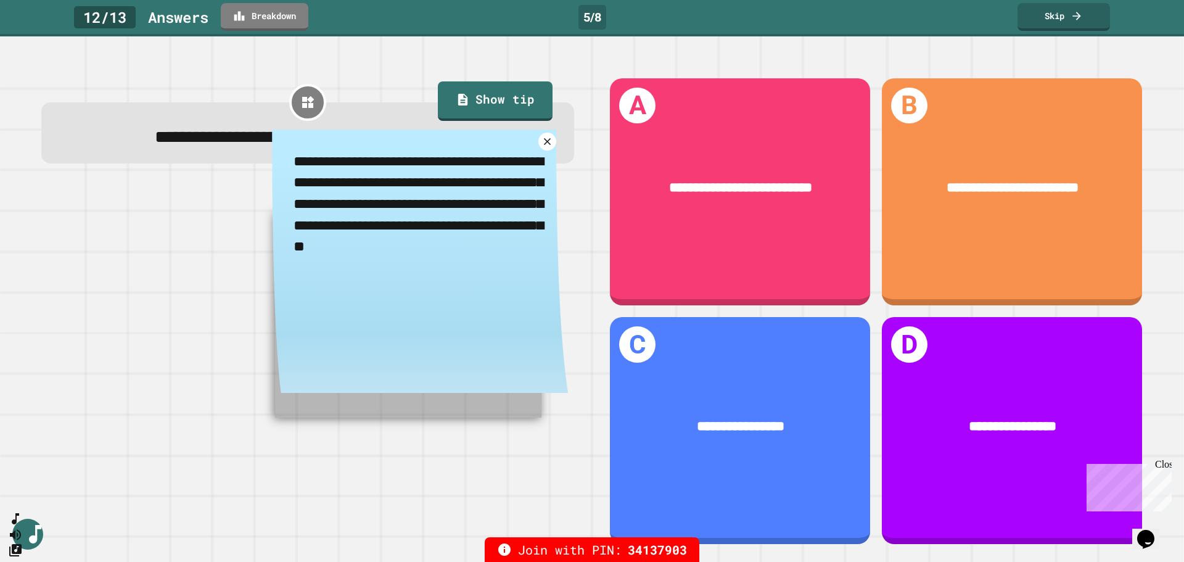
click at [1059, 33] on div "12 / 13 Answer s Breakdown 5 / 8 Skip" at bounding box center [592, 18] width 1184 height 36
click at [1056, 23] on link "Skip" at bounding box center [1063, 15] width 89 height 29
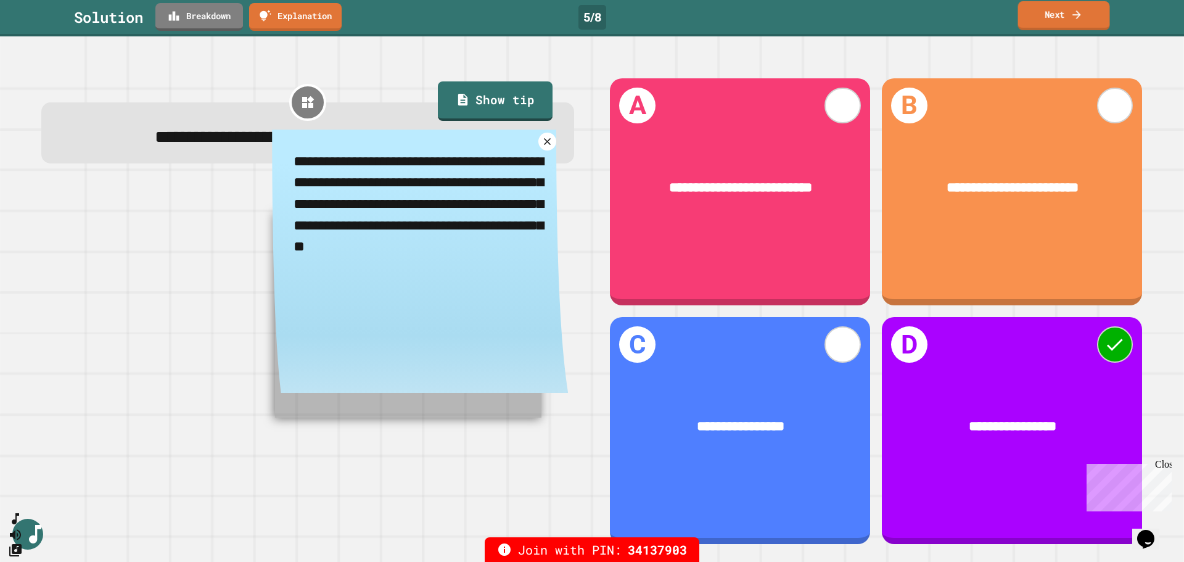
click at [1062, 19] on link "Next" at bounding box center [1064, 15] width 92 height 29
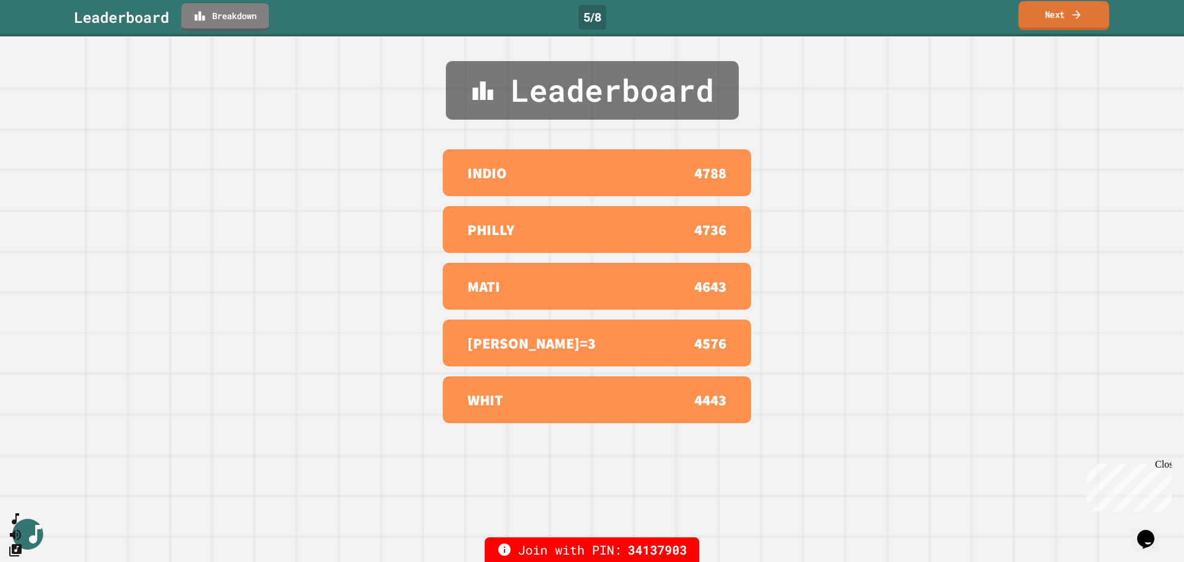
click at [1062, 19] on link "Next" at bounding box center [1063, 15] width 91 height 29
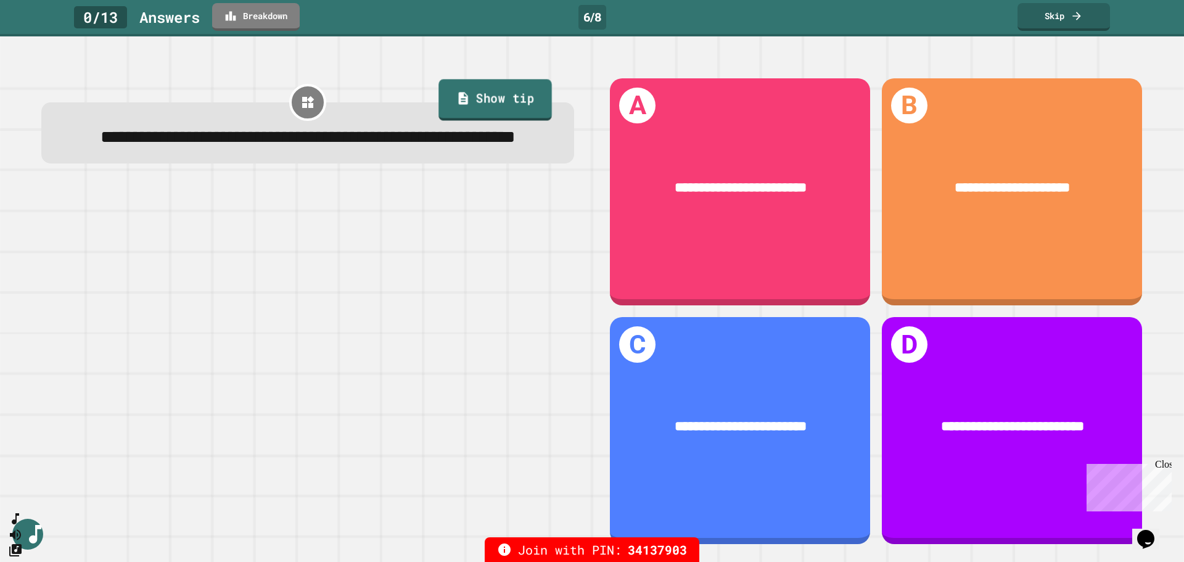
click at [515, 101] on link "Show tip" at bounding box center [494, 100] width 113 height 41
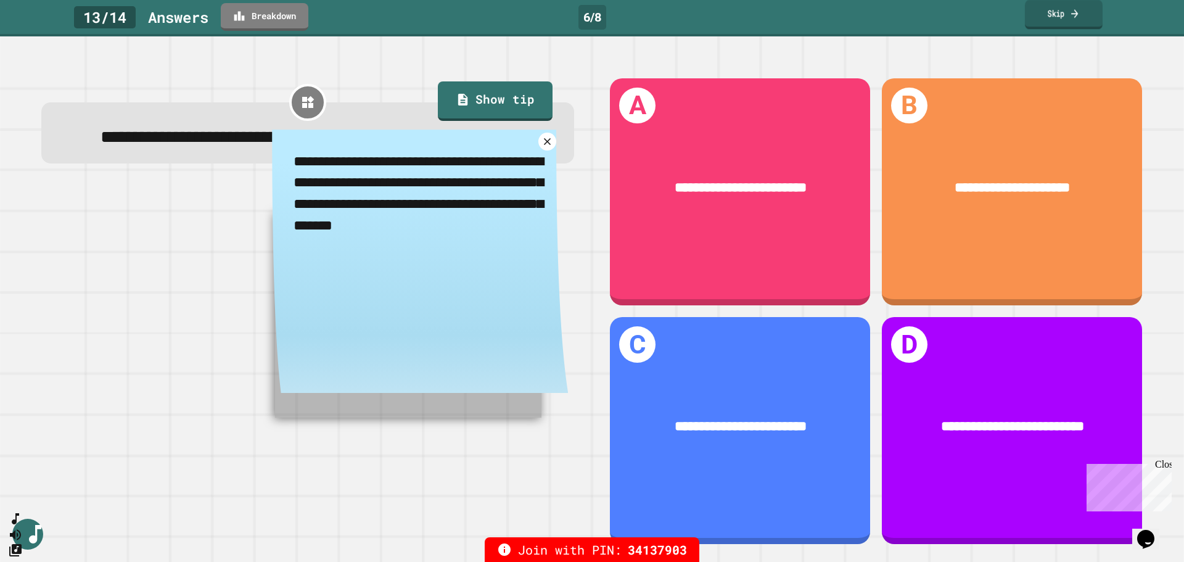
click at [1050, 20] on link "Skip" at bounding box center [1064, 14] width 78 height 29
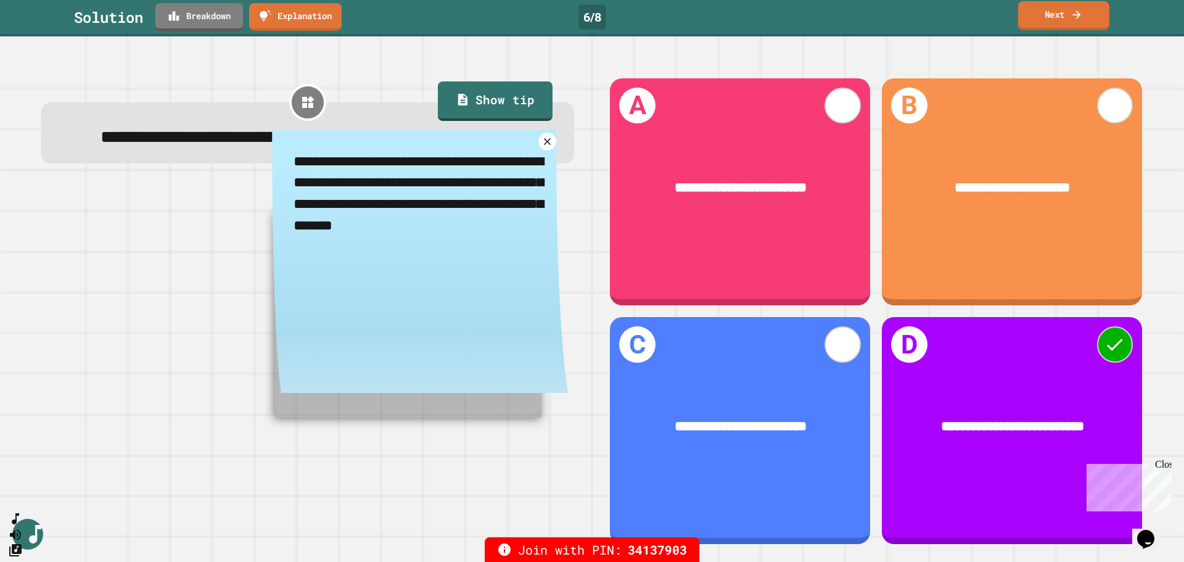
drag, startPoint x: 282, startPoint y: 190, endPoint x: 466, endPoint y: 279, distance: 204.4
click at [466, 257] on textarea "**********" at bounding box center [420, 193] width 296 height 128
drag, startPoint x: 466, startPoint y: 279, endPoint x: 376, endPoint y: 191, distance: 126.0
click at [376, 191] on textarea "**********" at bounding box center [420, 193] width 296 height 128
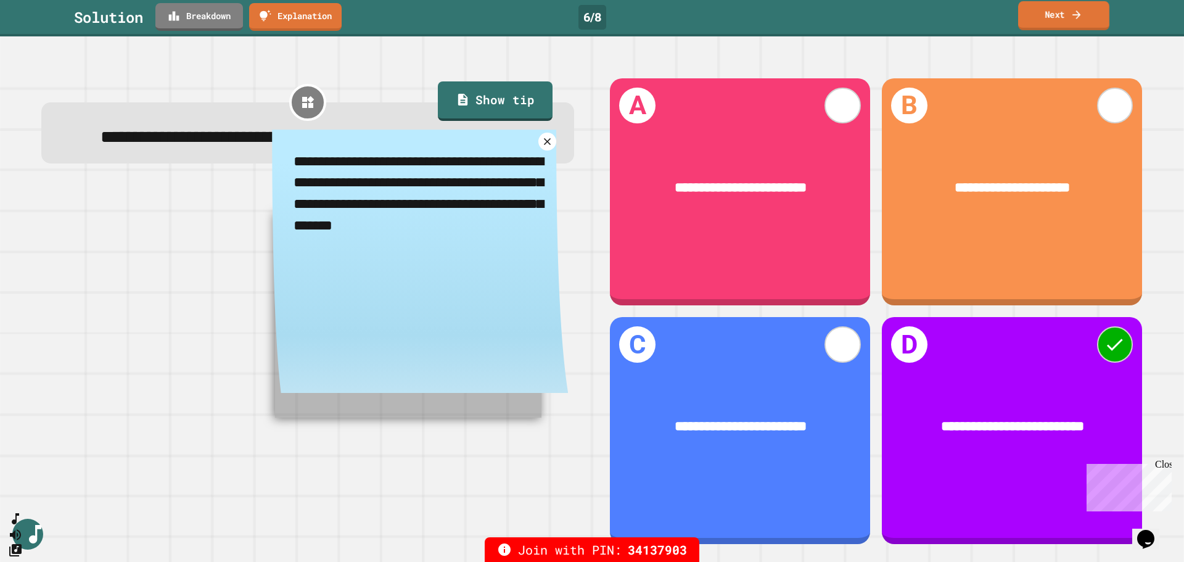
click at [377, 191] on textarea "**********" at bounding box center [420, 193] width 296 height 128
drag, startPoint x: 418, startPoint y: 188, endPoint x: 459, endPoint y: 211, distance: 46.7
click at [459, 211] on textarea "**********" at bounding box center [420, 193] width 296 height 128
click at [1056, 15] on link "Next" at bounding box center [1063, 15] width 91 height 29
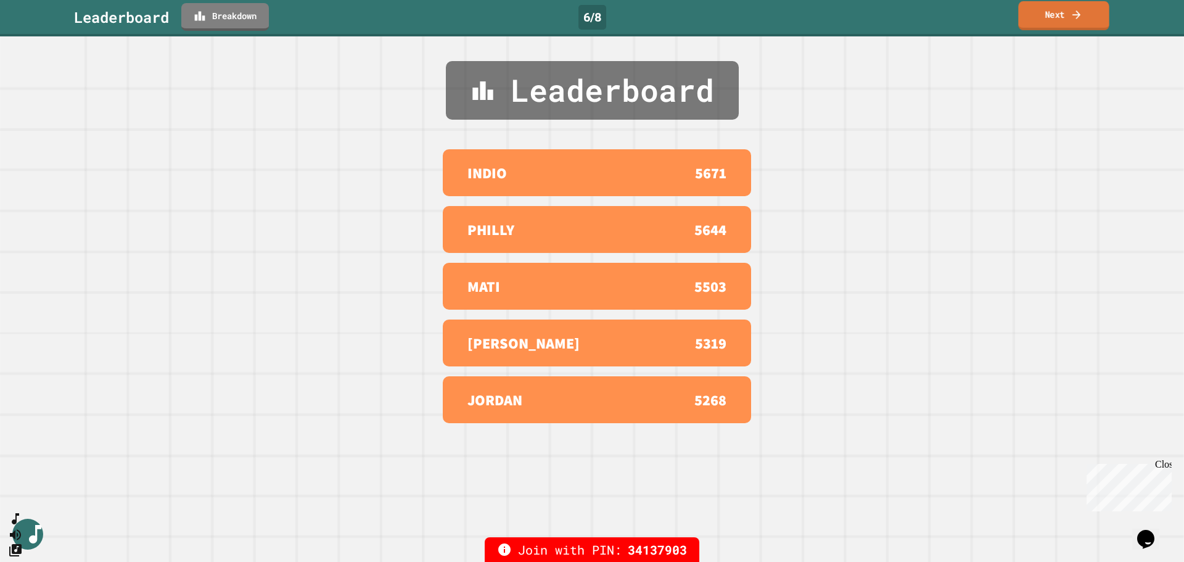
click at [1056, 15] on link "Next" at bounding box center [1063, 15] width 91 height 29
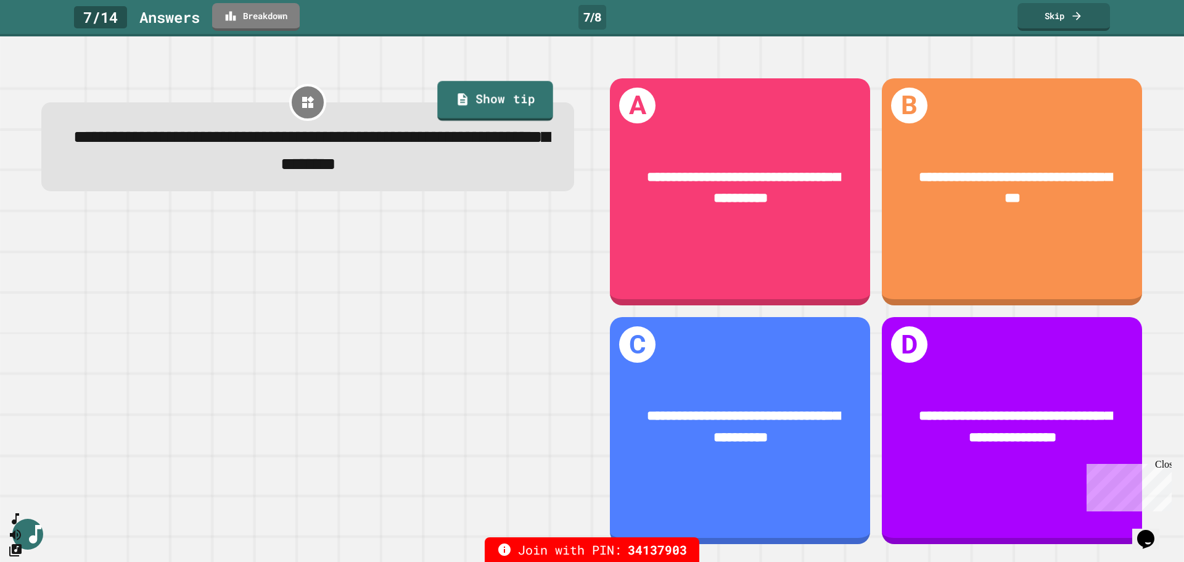
click at [483, 89] on link "Show tip" at bounding box center [495, 100] width 116 height 39
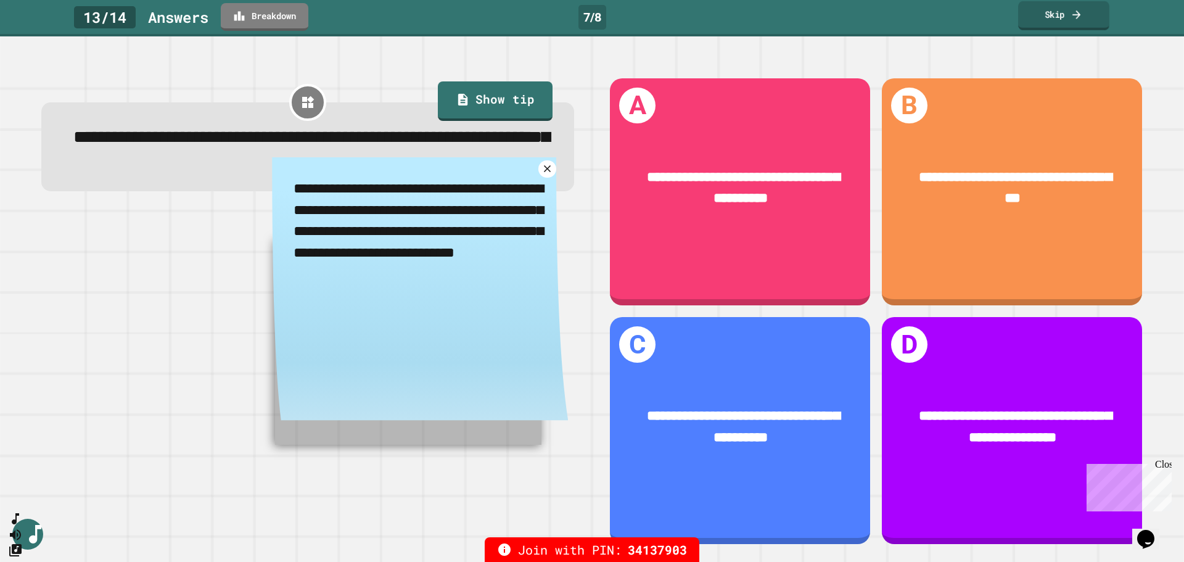
click at [1081, 12] on icon at bounding box center [1076, 14] width 12 height 13
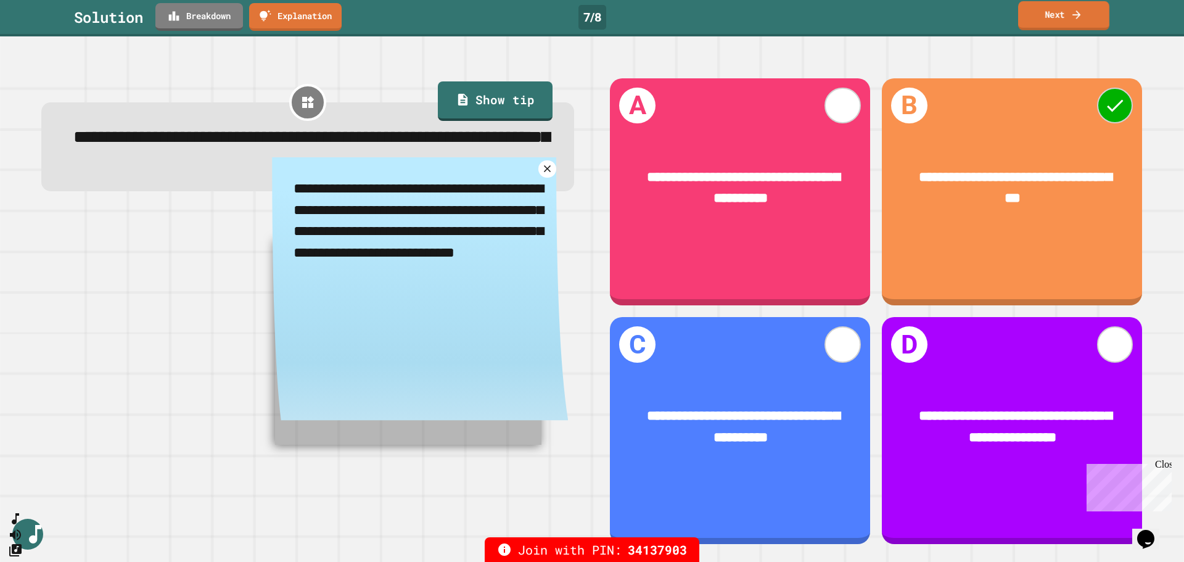
click at [1077, 13] on icon at bounding box center [1076, 14] width 12 height 13
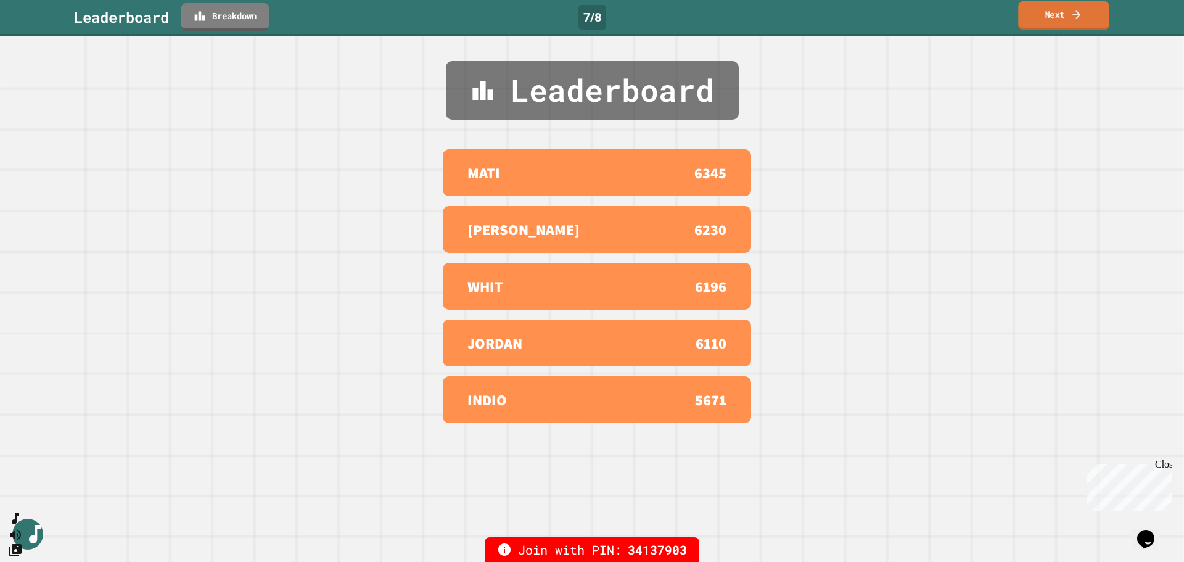
click at [1068, 17] on link "Next" at bounding box center [1063, 15] width 91 height 29
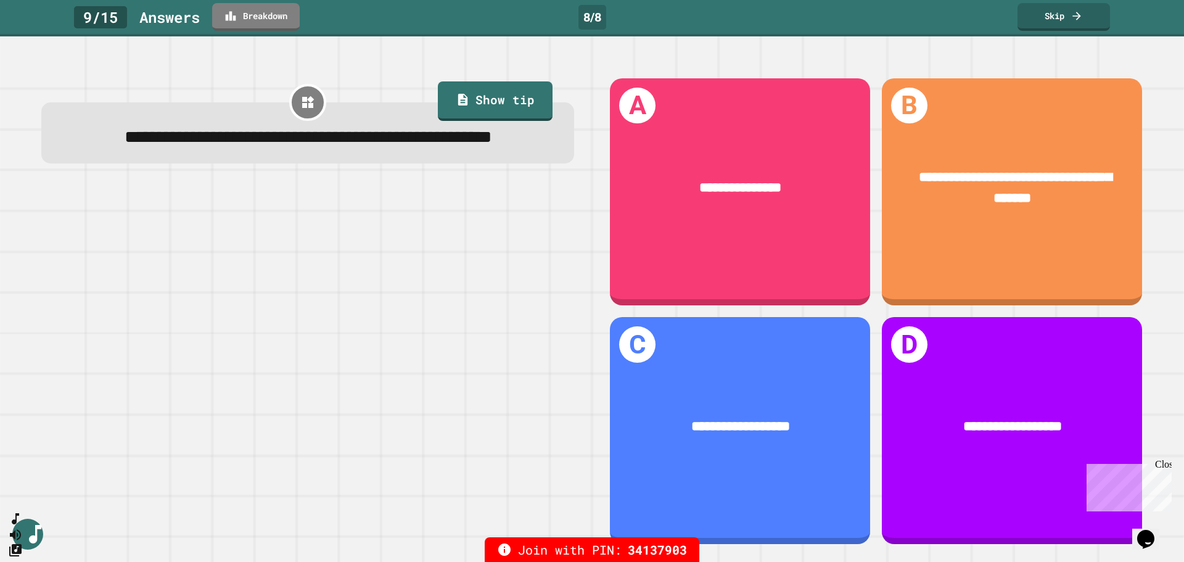
click at [456, 110] on link "Show tip" at bounding box center [495, 100] width 115 height 39
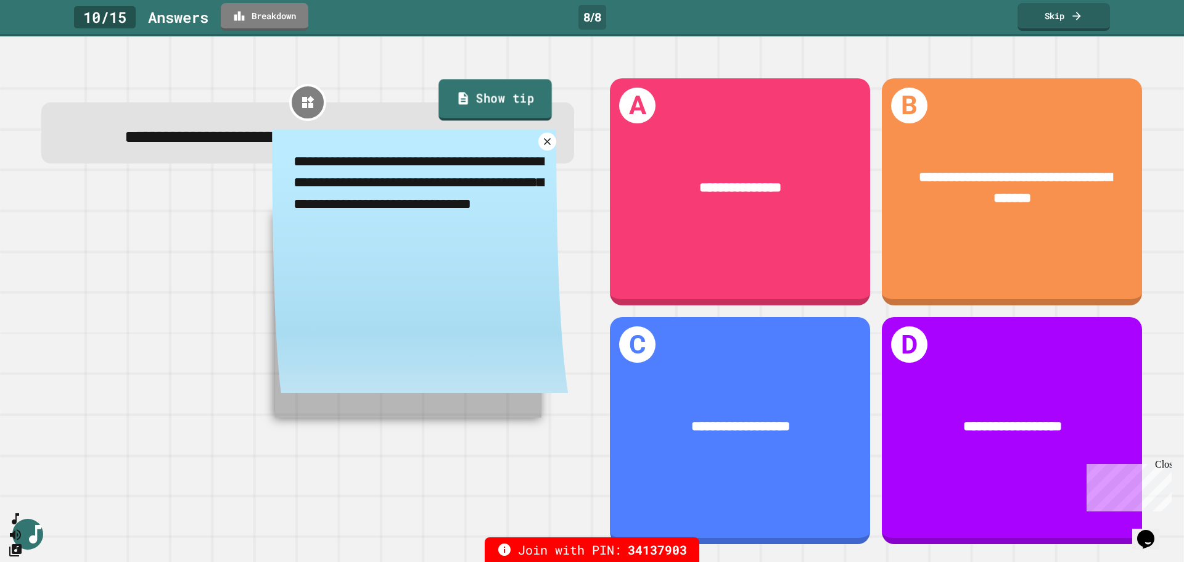
click at [456, 110] on link "Show tip" at bounding box center [494, 100] width 113 height 41
click at [464, 111] on link "Show tip" at bounding box center [494, 100] width 113 height 41
click at [1043, 10] on link "Skip" at bounding box center [1063, 15] width 87 height 29
type textarea "*"
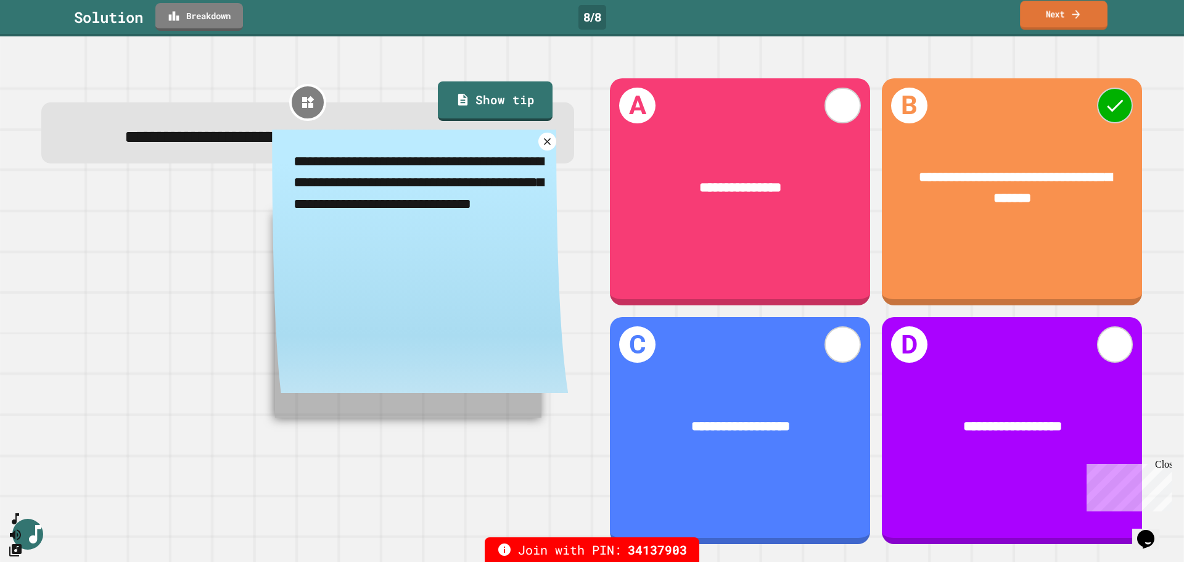
click at [1074, 24] on link "Next" at bounding box center [1064, 15] width 88 height 29
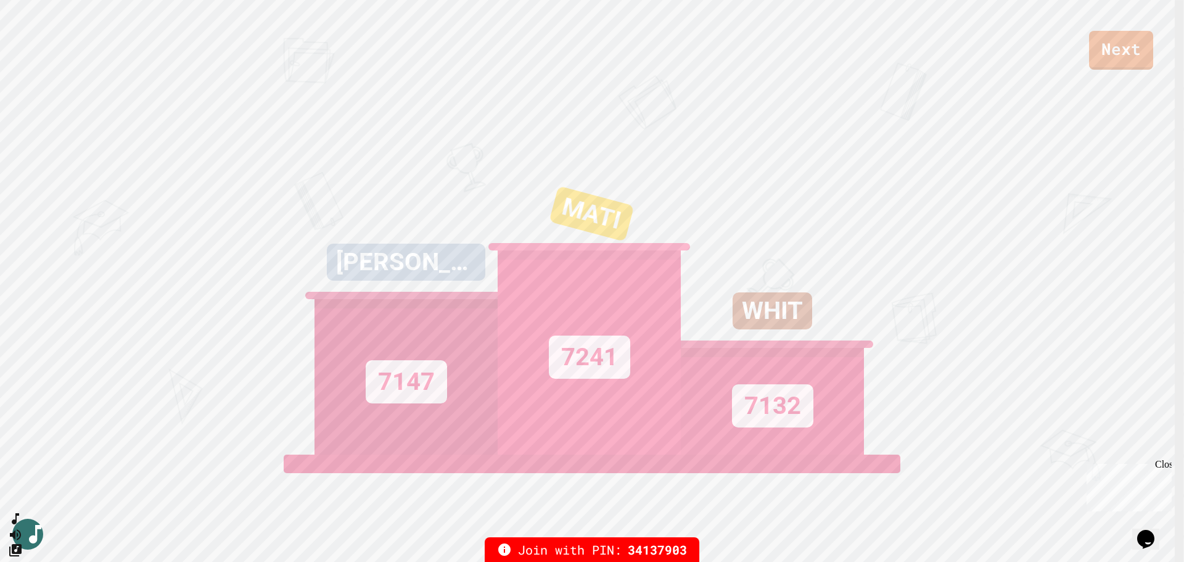
click at [709, 155] on div "WHIT 7132" at bounding box center [772, 300] width 183 height 308
